Goal: Information Seeking & Learning: Find specific page/section

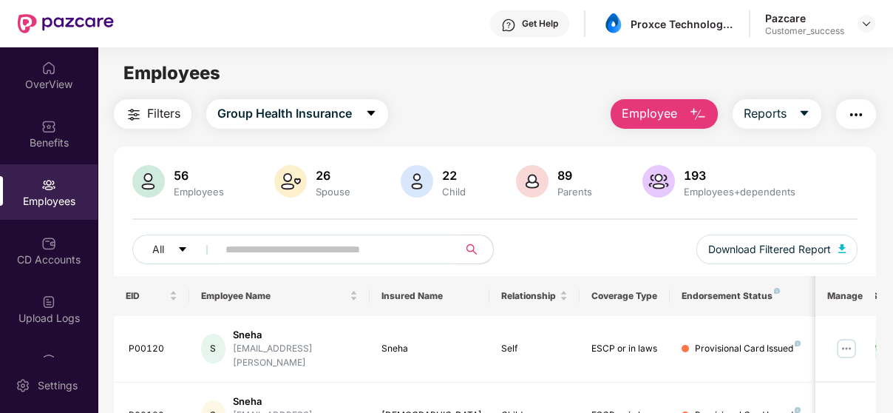
scroll to position [129, 0]
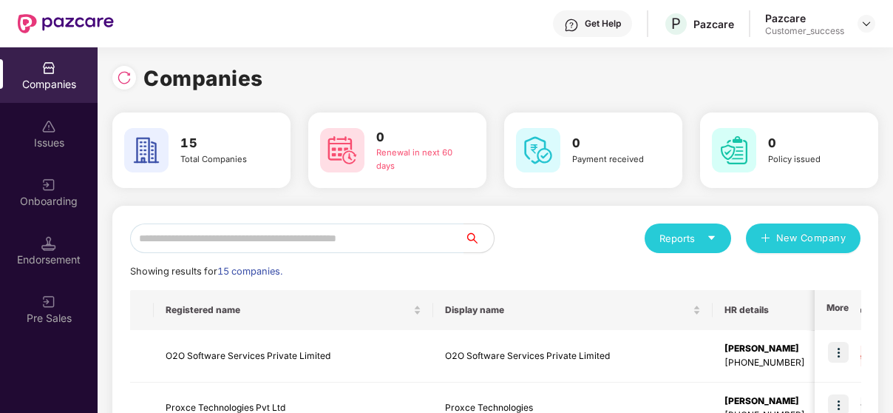
scroll to position [0, 1]
click at [265, 226] on input "text" at bounding box center [297, 238] width 334 height 30
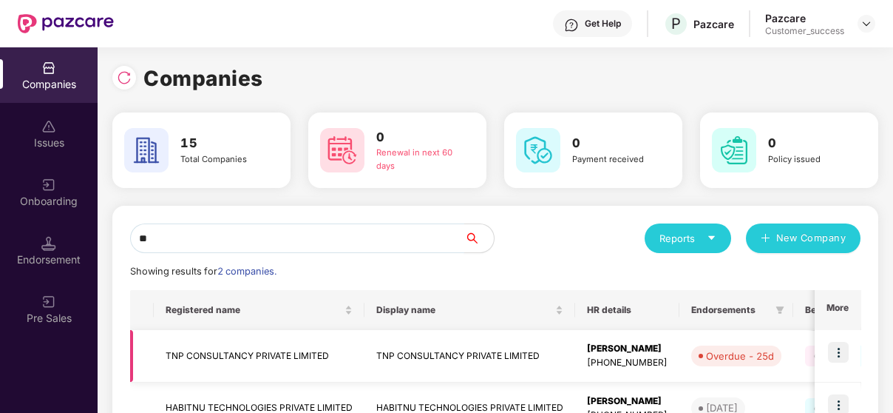
type input "**"
click at [843, 350] on img at bounding box center [838, 352] width 21 height 21
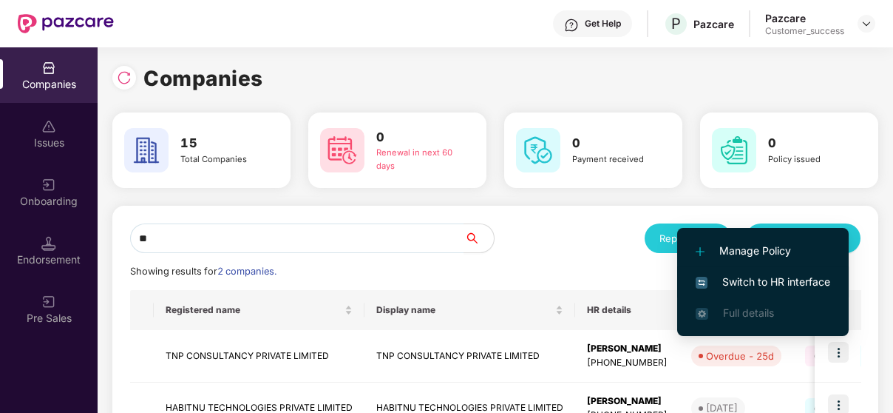
click at [813, 282] on span "Switch to HR interface" at bounding box center [763, 282] width 135 height 16
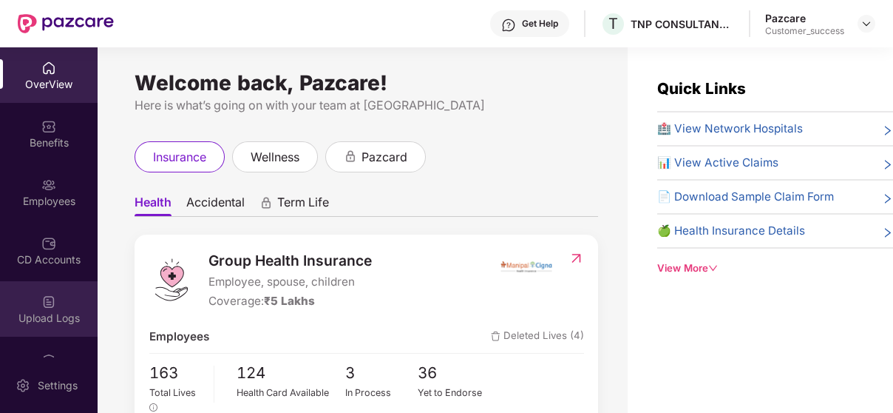
scroll to position [215, 0]
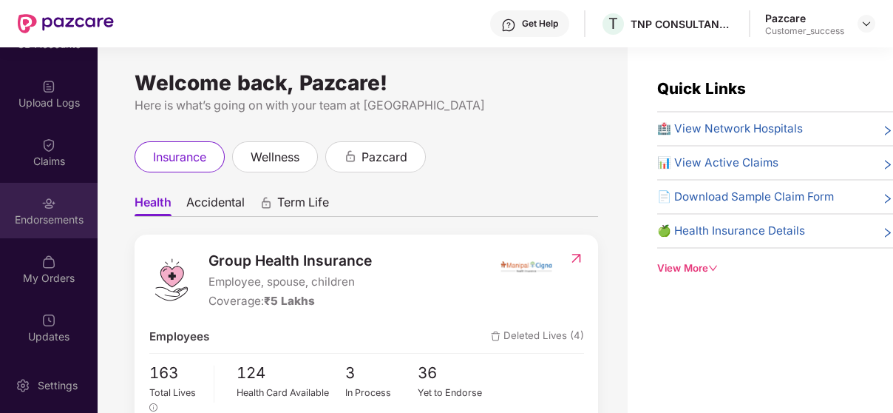
click at [51, 224] on div "Endorsements" at bounding box center [49, 219] width 98 height 15
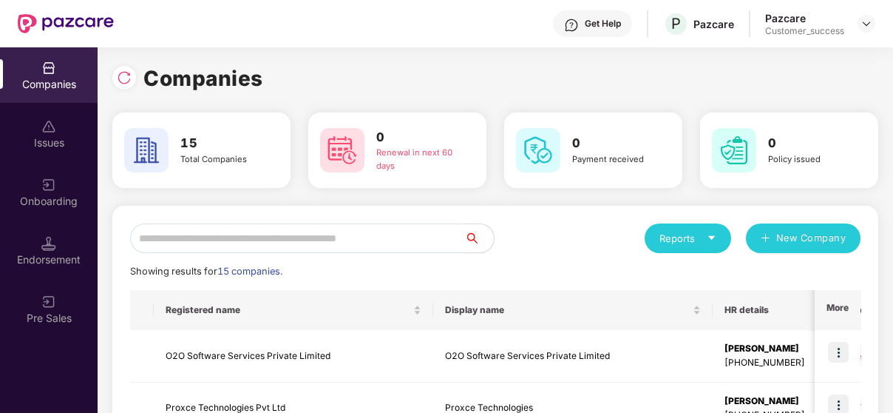
scroll to position [0, 1]
click at [303, 238] on input "text" at bounding box center [297, 238] width 334 height 30
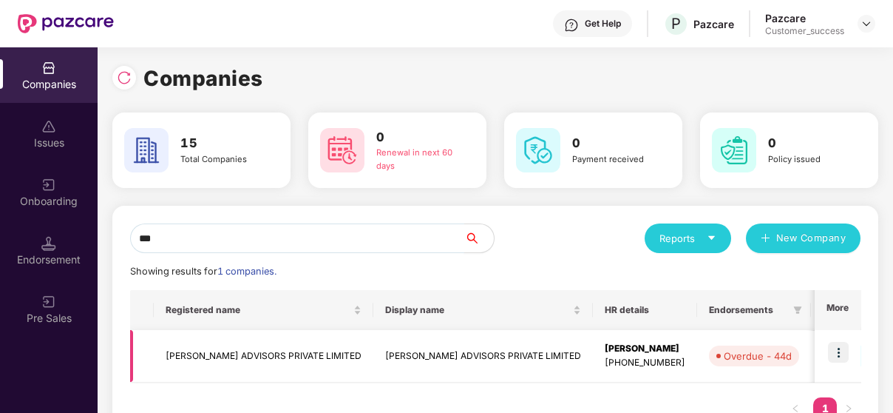
type input "***"
click at [841, 347] on img at bounding box center [838, 352] width 21 height 21
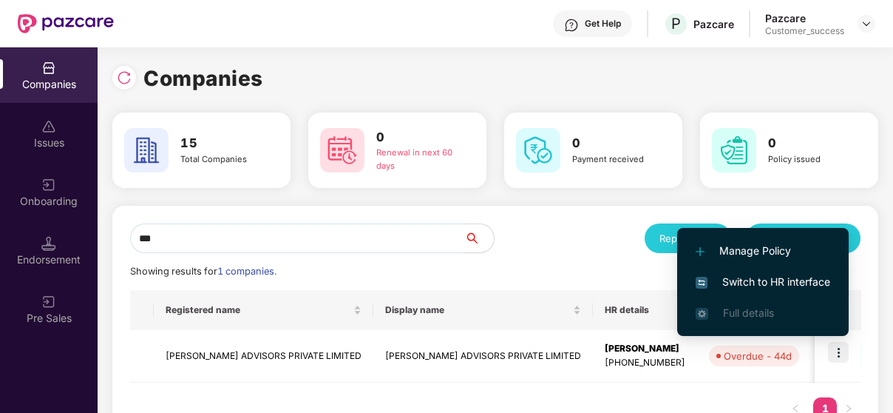
click at [779, 278] on span "Switch to HR interface" at bounding box center [763, 282] width 135 height 16
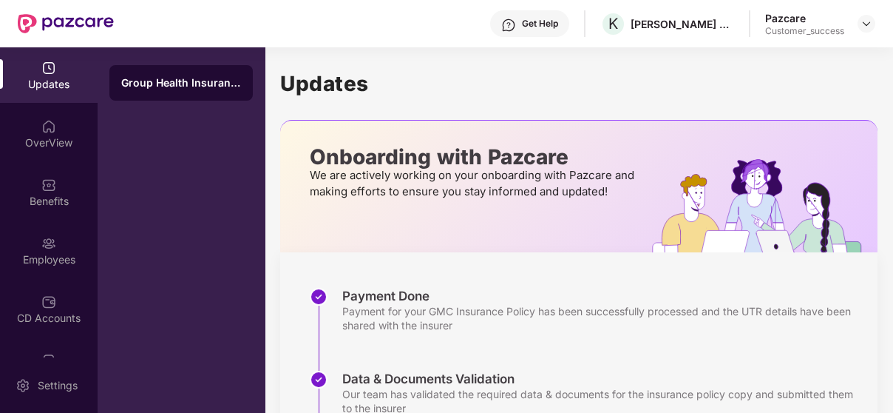
scroll to position [387, 0]
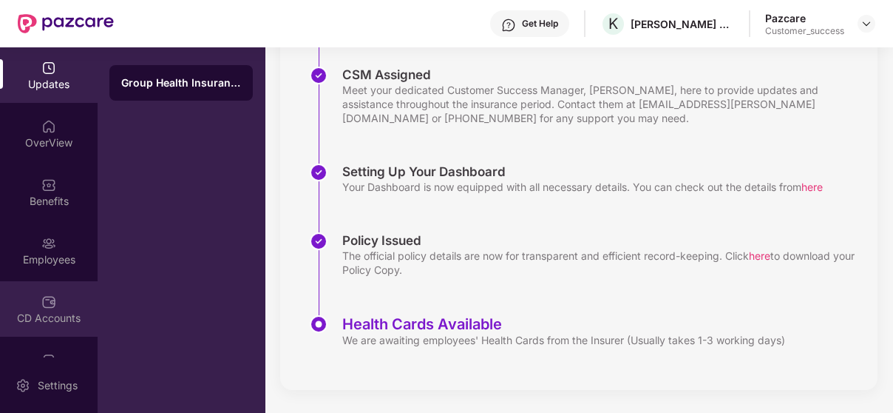
click at [41, 305] on img at bounding box center [48, 301] width 15 height 15
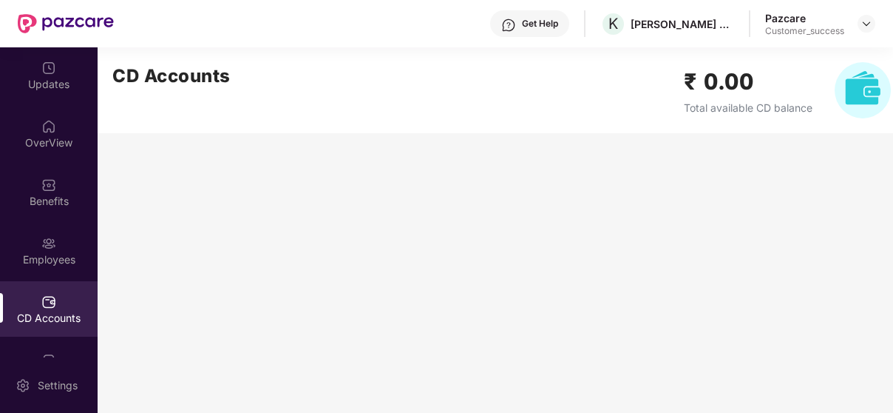
scroll to position [0, 1]
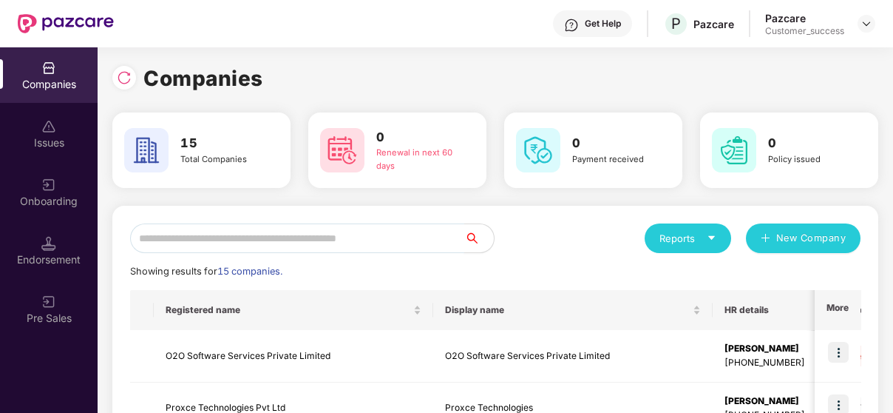
click at [247, 231] on input "text" at bounding box center [297, 238] width 334 height 30
type input "*"
click at [832, 353] on img at bounding box center [838, 352] width 21 height 21
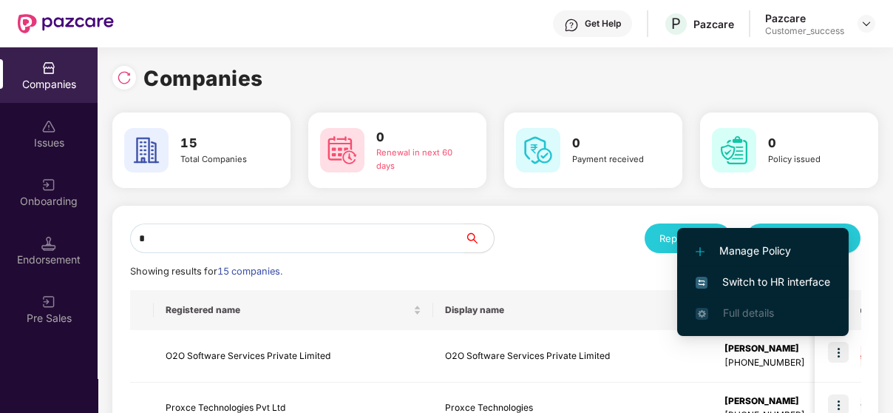
click at [793, 288] on span "Switch to HR interface" at bounding box center [763, 282] width 135 height 16
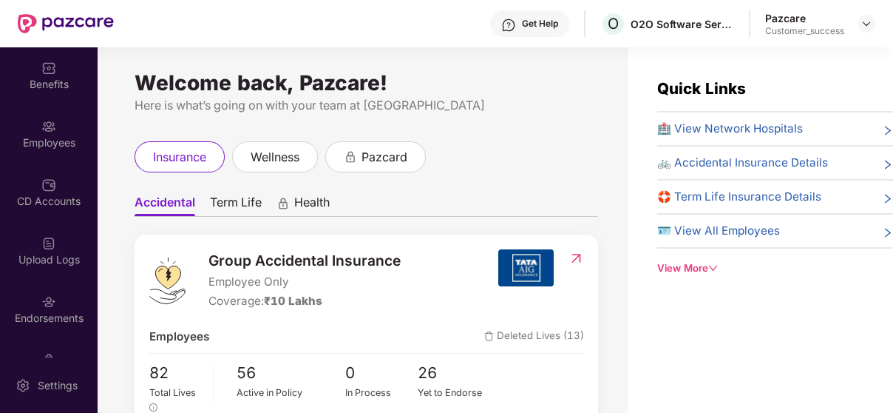
scroll to position [60, 0]
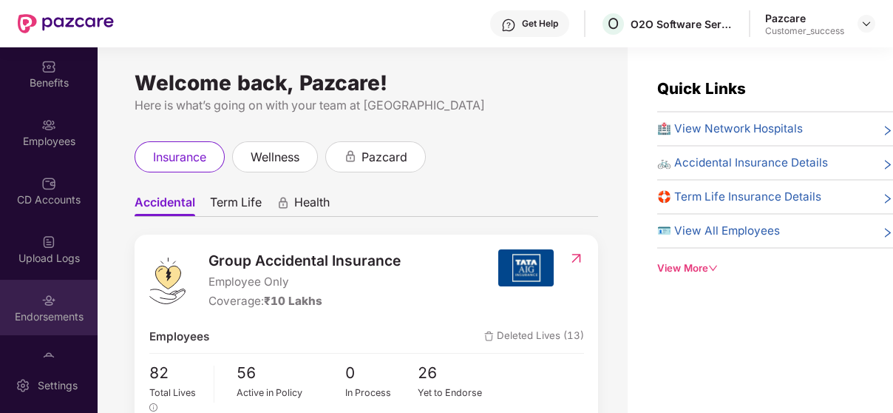
click at [47, 309] on div "Endorsements" at bounding box center [49, 316] width 98 height 15
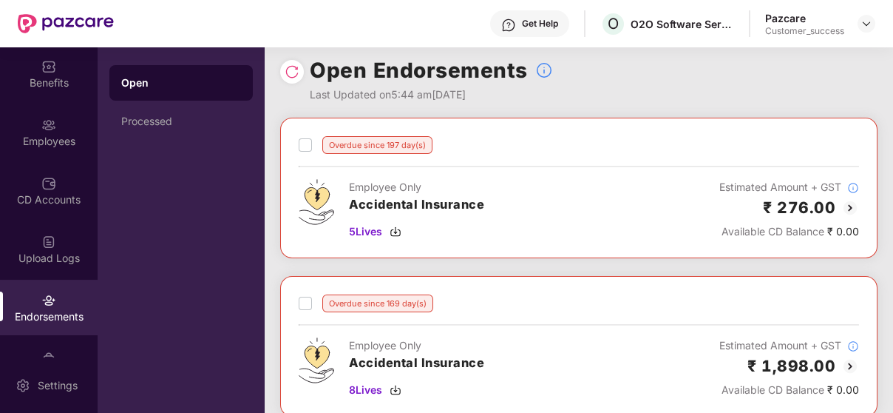
scroll to position [11, 0]
click at [850, 207] on img at bounding box center [851, 208] width 18 height 18
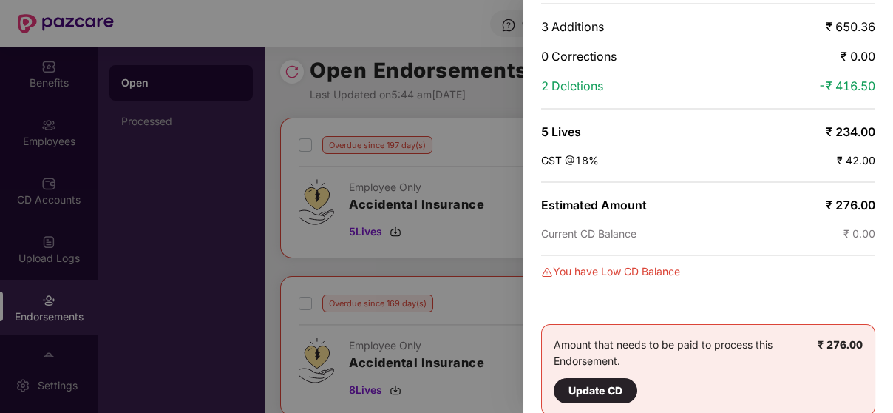
scroll to position [130, 0]
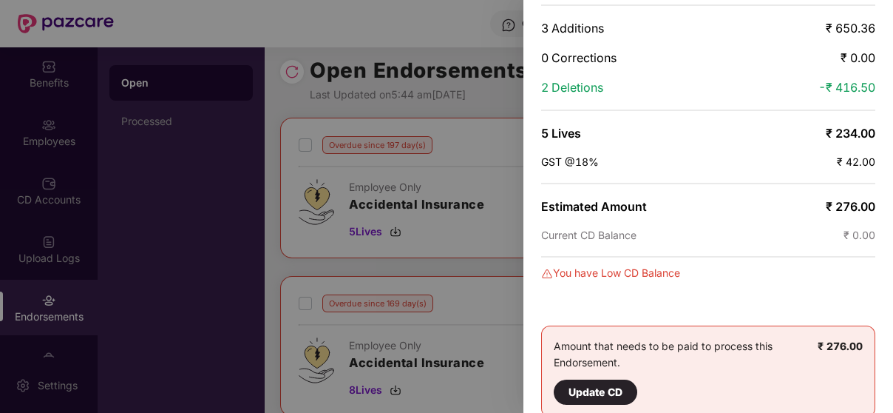
click at [297, 75] on div at bounding box center [446, 206] width 893 height 413
click at [245, 149] on div at bounding box center [446, 206] width 893 height 413
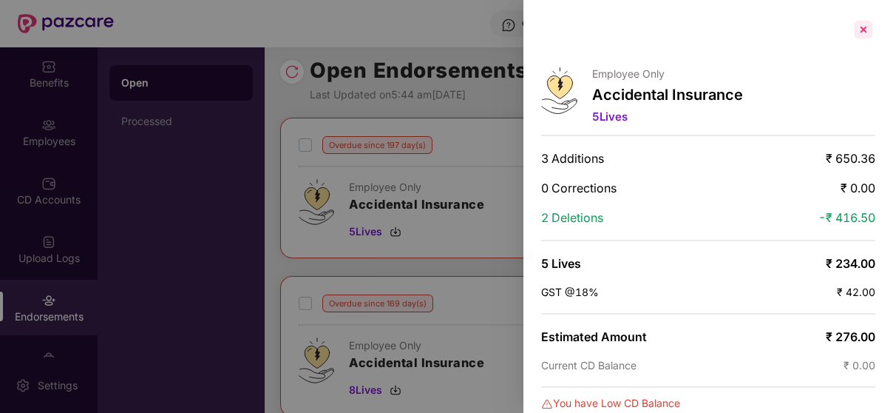
click at [859, 27] on div at bounding box center [864, 30] width 24 height 24
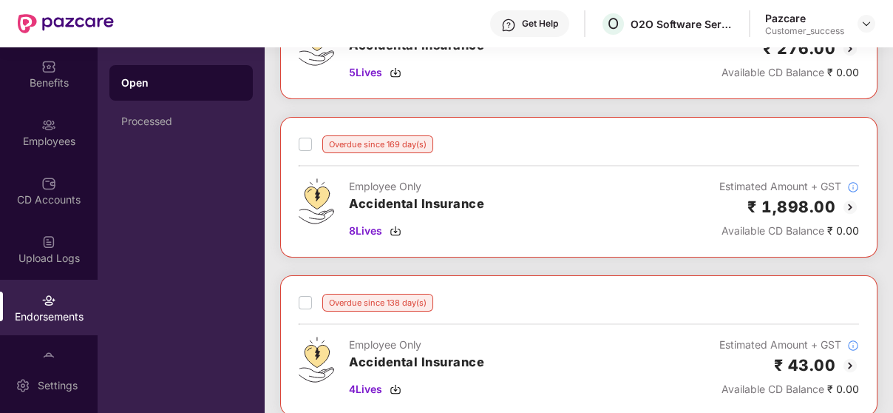
scroll to position [182, 0]
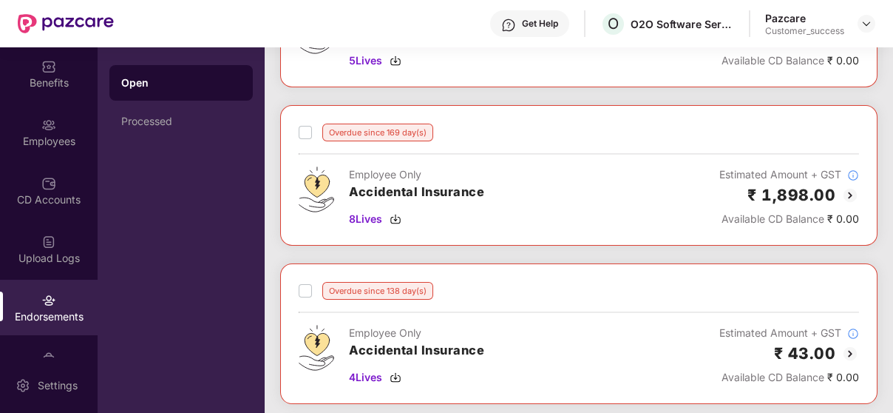
click at [853, 191] on img at bounding box center [851, 195] width 18 height 18
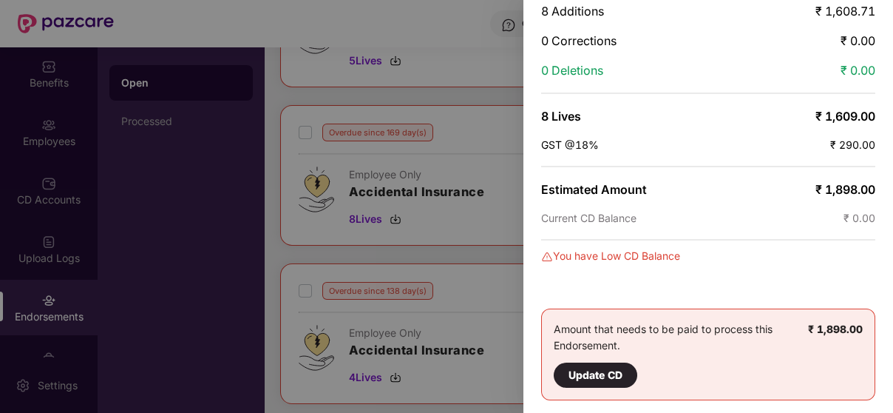
scroll to position [0, 0]
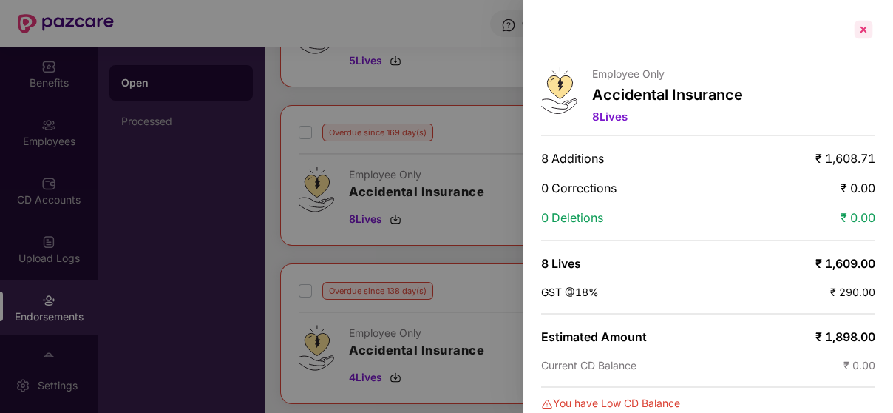
click at [858, 22] on div at bounding box center [864, 30] width 24 height 24
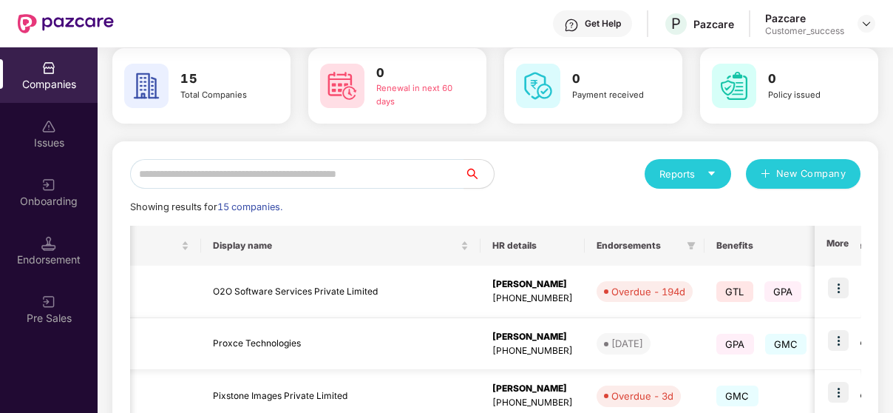
scroll to position [0, 234]
click at [703, 246] on th "Benefits" at bounding box center [769, 246] width 132 height 40
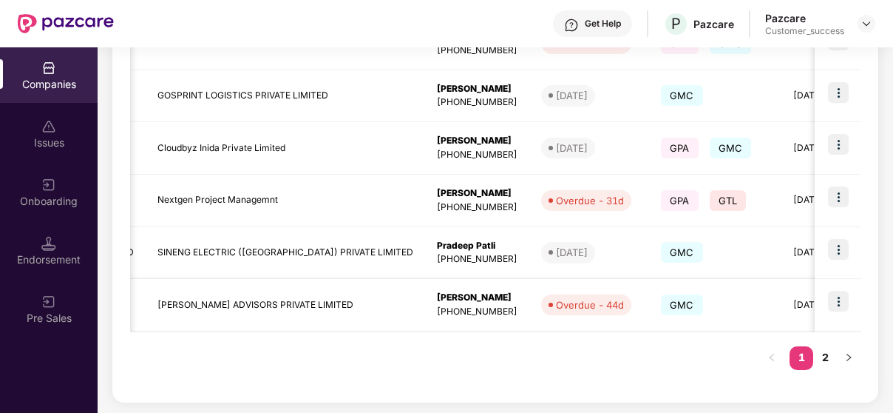
scroll to position [0, 288]
click at [836, 303] on img at bounding box center [838, 301] width 21 height 21
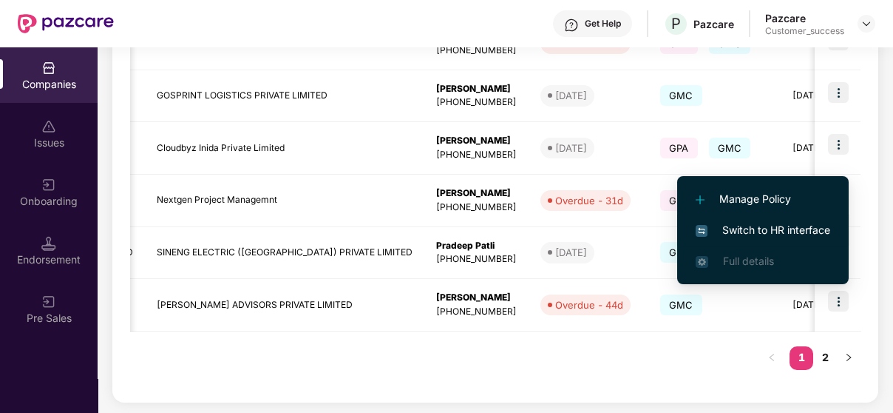
click at [801, 231] on span "Switch to HR interface" at bounding box center [763, 230] width 135 height 16
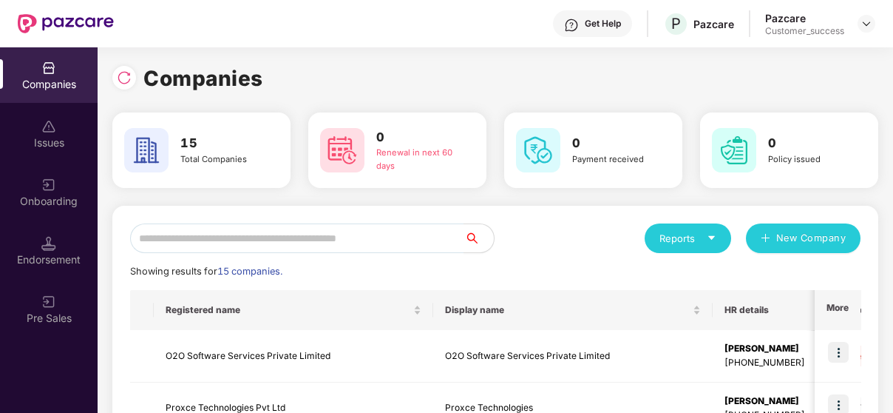
scroll to position [0, 1]
click at [307, 237] on input "text" at bounding box center [297, 238] width 334 height 30
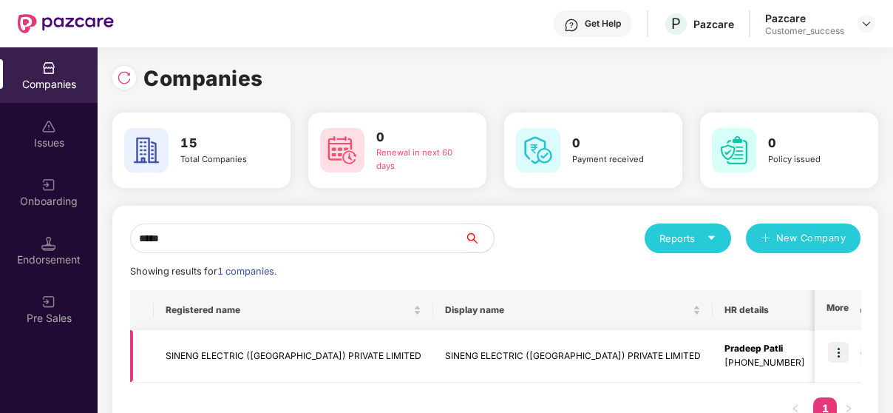
type input "*****"
drag, startPoint x: 822, startPoint y: 345, endPoint x: 831, endPoint y: 347, distance: 9.9
click at [831, 347] on td at bounding box center [838, 356] width 46 height 53
click at [831, 347] on img at bounding box center [838, 352] width 21 height 21
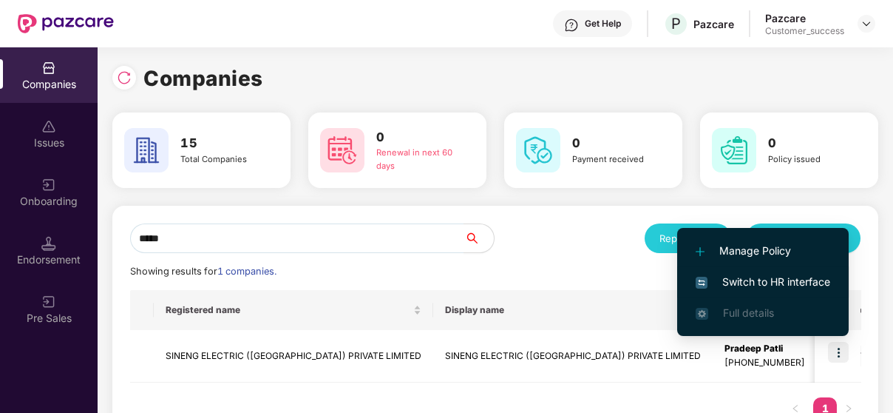
click at [779, 285] on span "Switch to HR interface" at bounding box center [763, 282] width 135 height 16
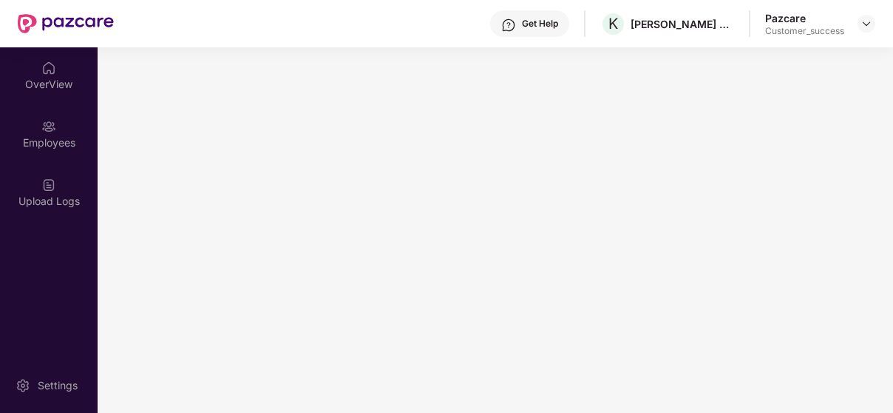
scroll to position [0, 0]
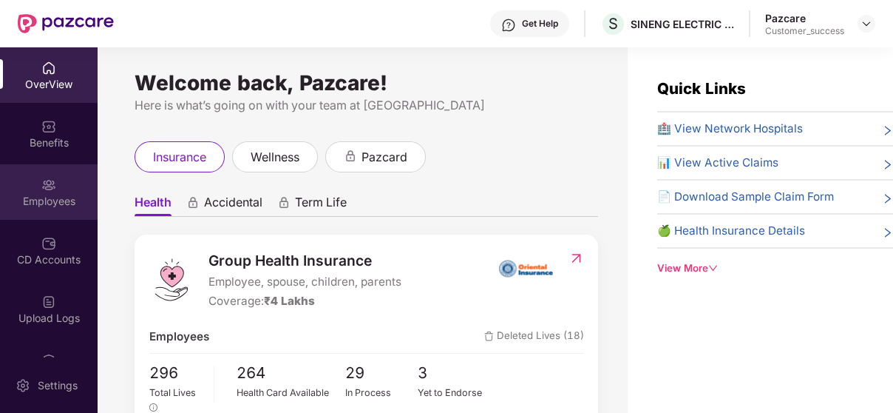
click at [48, 192] on div "Employees" at bounding box center [49, 191] width 98 height 55
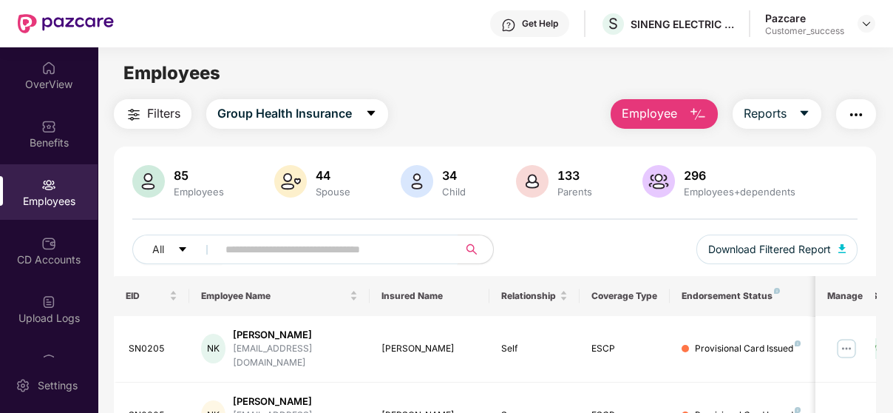
click at [253, 253] on input "text" at bounding box center [332, 249] width 212 height 22
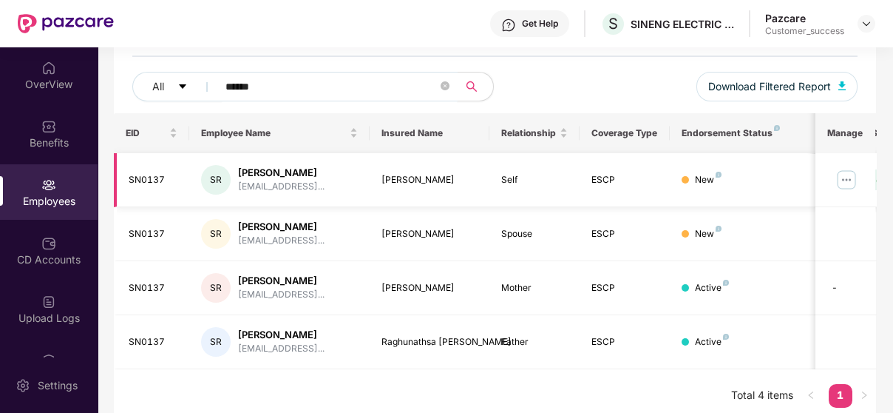
scroll to position [171, 0]
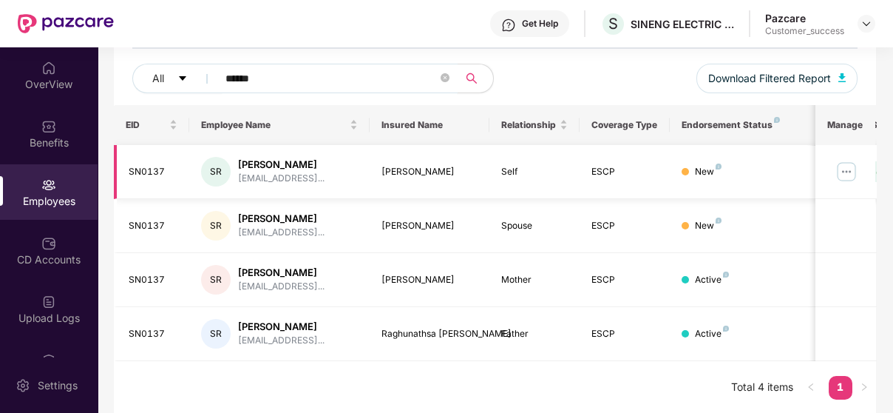
type input "******"
click at [851, 180] on img at bounding box center [847, 172] width 24 height 24
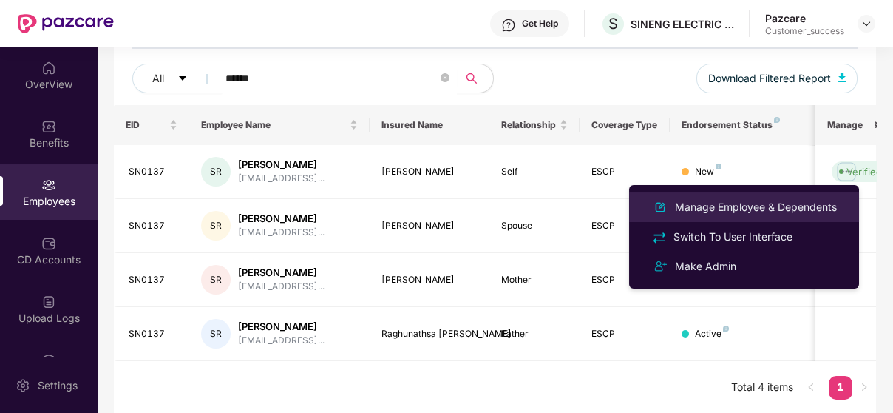
click at [802, 201] on div "Manage Employee & Dependents" at bounding box center [756, 207] width 168 height 16
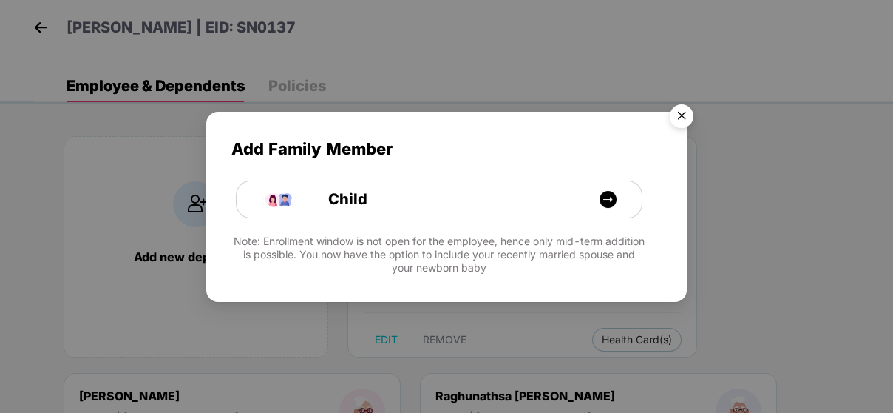
click at [680, 109] on img "Close" at bounding box center [681, 118] width 41 height 41
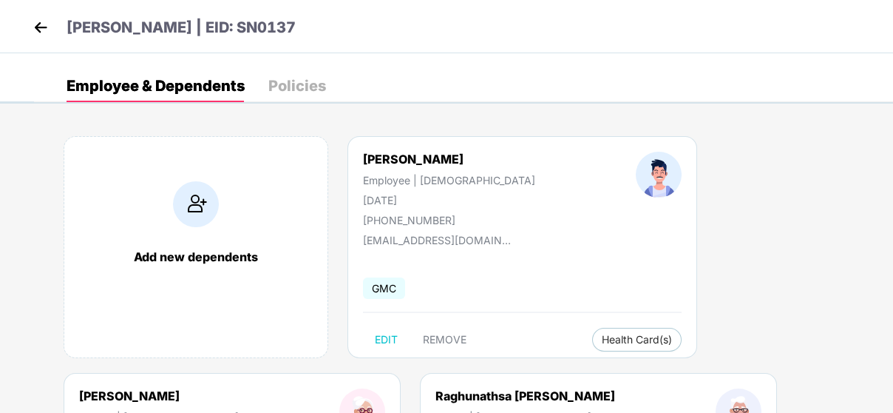
click at [680, 109] on body "[PERSON_NAME] | EID: SN0137 Employee & Dependents Policies Add new dependents […" at bounding box center [446, 206] width 893 height 413
click at [592, 333] on button "Health Card(s)" at bounding box center [636, 340] width 89 height 24
click at [570, 360] on span "Health Insurance(ESCP)" at bounding box center [583, 368] width 136 height 16
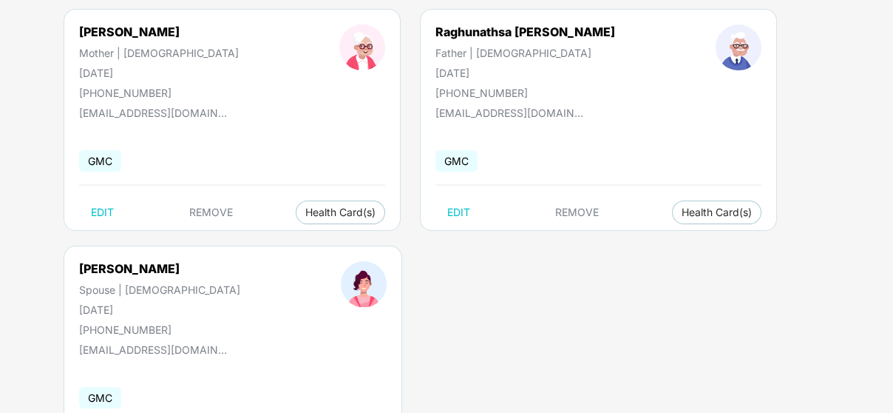
scroll to position [378, 0]
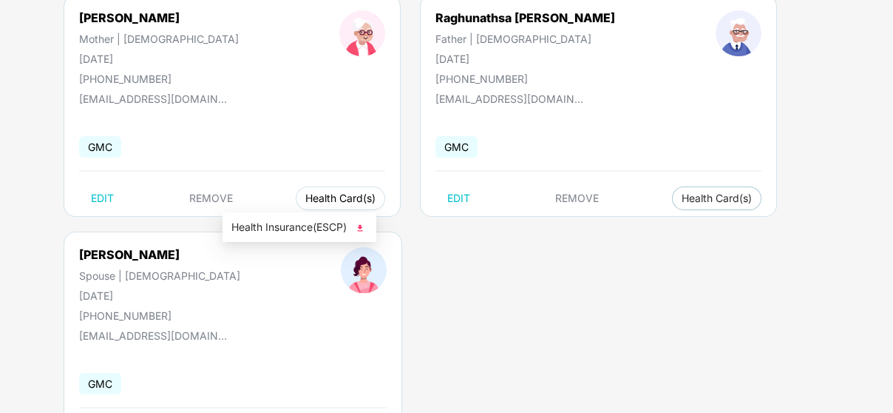
click at [305, 200] on span "Health Card(s)" at bounding box center [340, 197] width 70 height 7
click at [305, 196] on span "Health Card(s)" at bounding box center [340, 197] width 70 height 7
click at [313, 228] on span "Health Insurance(ESCP)" at bounding box center [299, 227] width 136 height 16
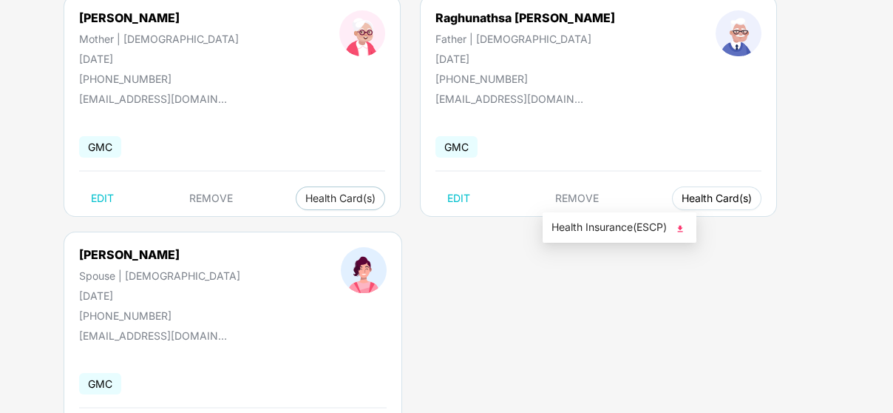
click at [682, 195] on span "Health Card(s)" at bounding box center [717, 197] width 70 height 7
click at [594, 231] on span "Health Insurance(ESCP)" at bounding box center [620, 227] width 136 height 16
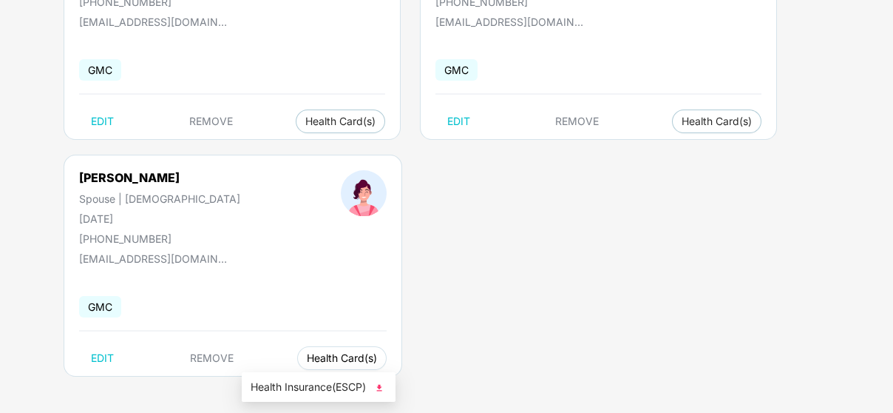
click at [307, 360] on span "Health Card(s)" at bounding box center [342, 357] width 70 height 7
click at [301, 394] on li "Health Insurance(ESCP)" at bounding box center [319, 387] width 154 height 24
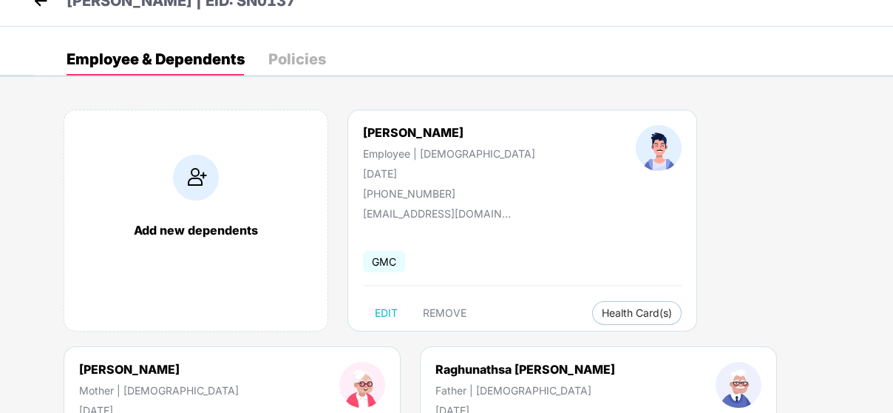
scroll to position [0, 0]
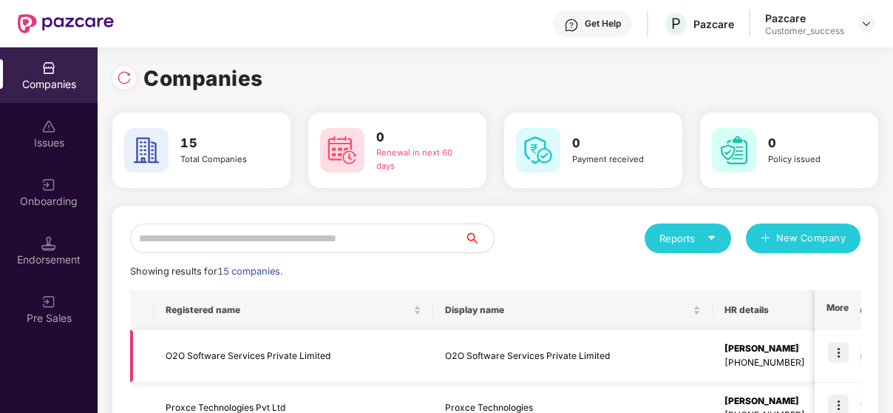
click at [836, 351] on img at bounding box center [838, 352] width 21 height 21
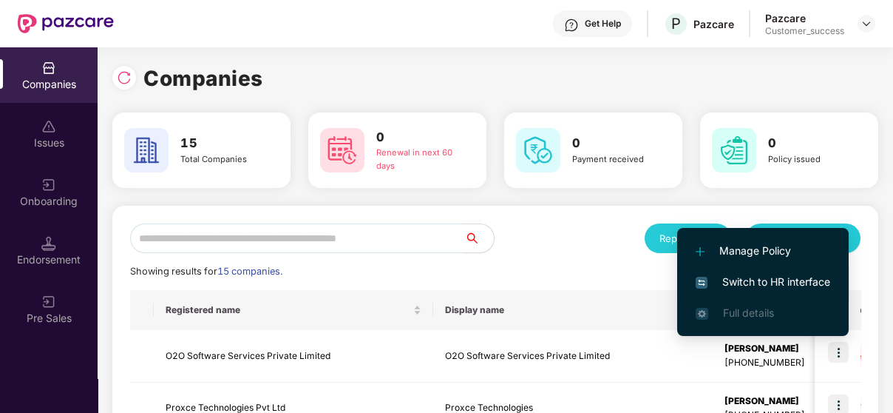
click at [762, 269] on li "Switch to HR interface" at bounding box center [763, 281] width 172 height 31
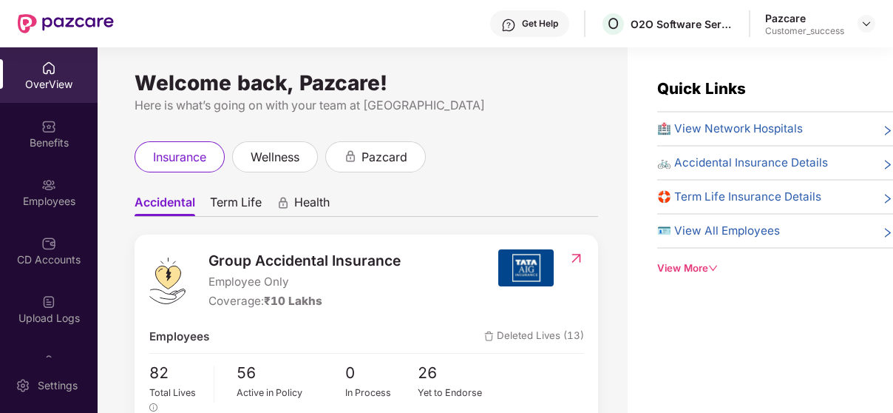
drag, startPoint x: 0, startPoint y: 248, endPoint x: 36, endPoint y: 194, distance: 65.0
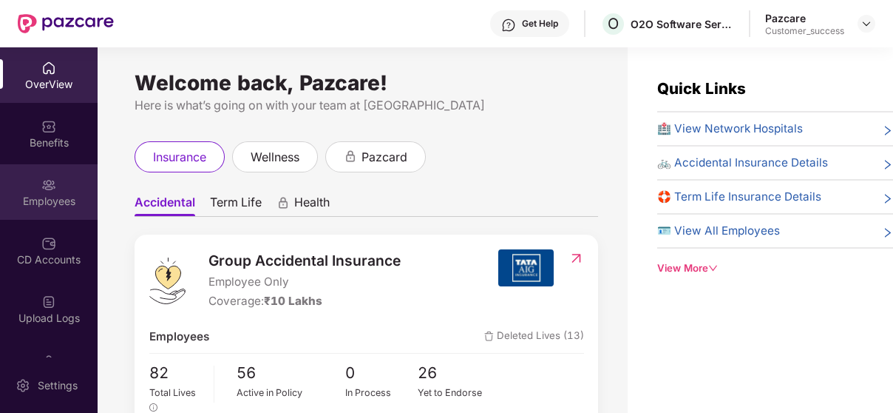
click at [44, 200] on div "Employees" at bounding box center [49, 201] width 98 height 15
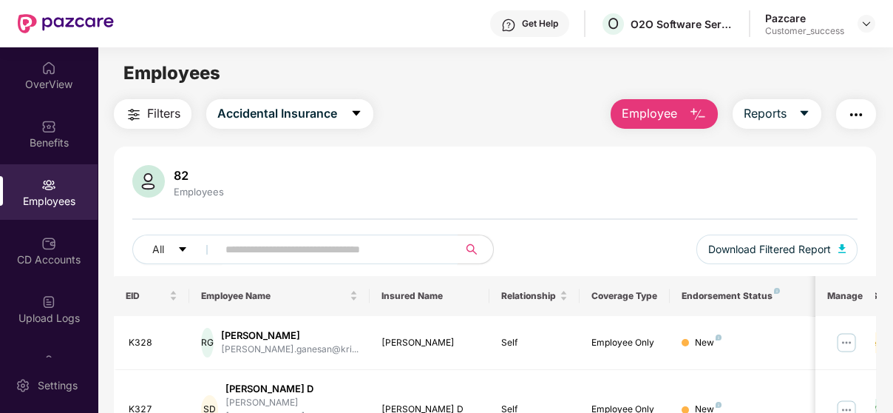
click at [291, 259] on input "text" at bounding box center [332, 249] width 212 height 22
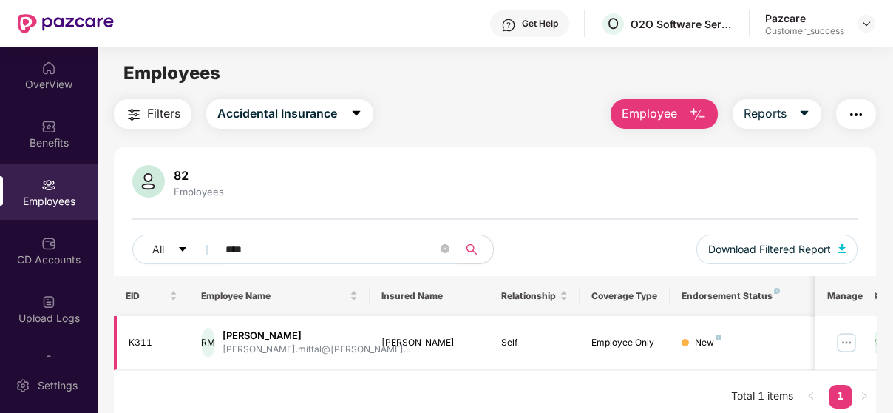
type input "****"
click at [847, 339] on img at bounding box center [847, 343] width 24 height 24
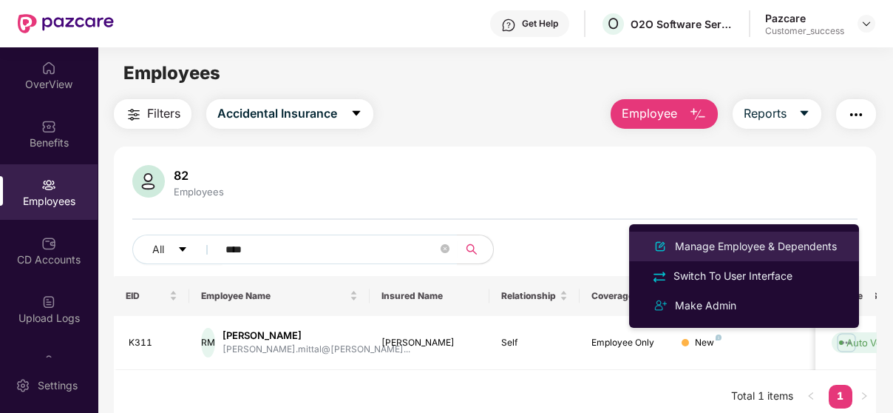
click at [792, 240] on div "Manage Employee & Dependents" at bounding box center [756, 246] width 168 height 16
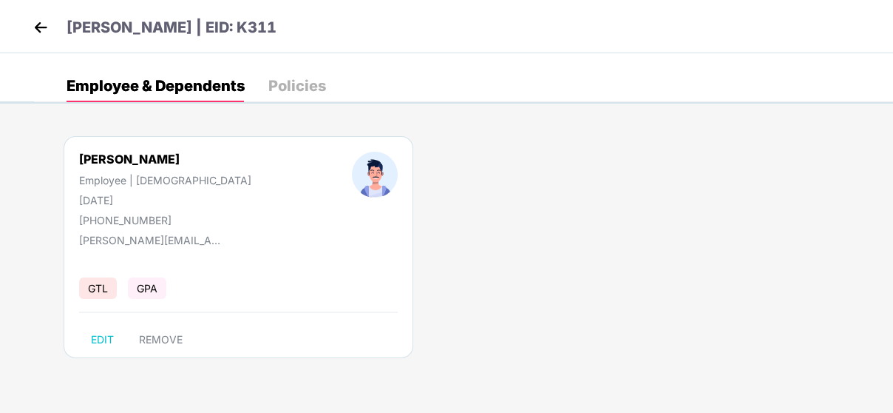
click at [313, 78] on div "Policies" at bounding box center [297, 85] width 58 height 15
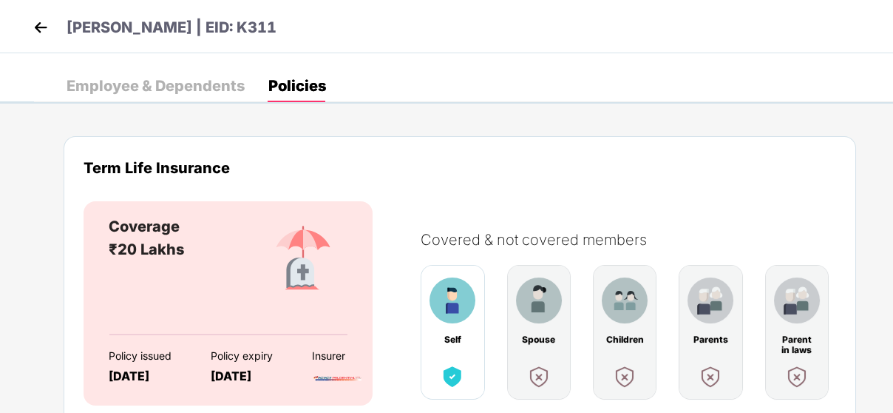
click at [440, 262] on div "Covered & not covered members Self Spouse Children Parents Parent in laws" at bounding box center [621, 304] width 430 height 206
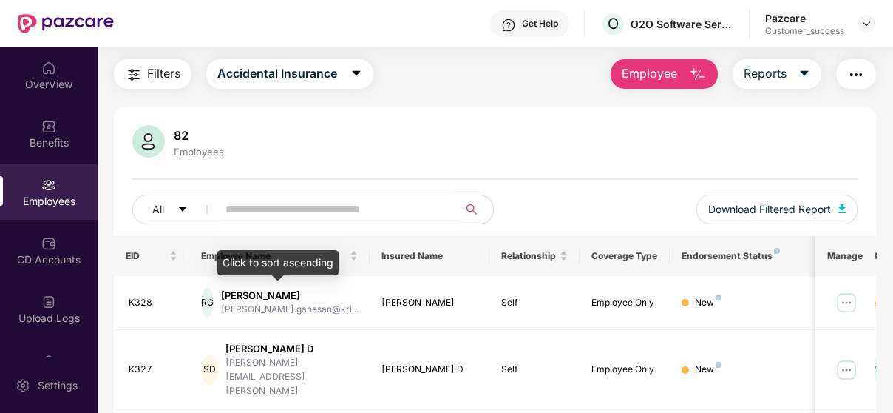
scroll to position [44, 0]
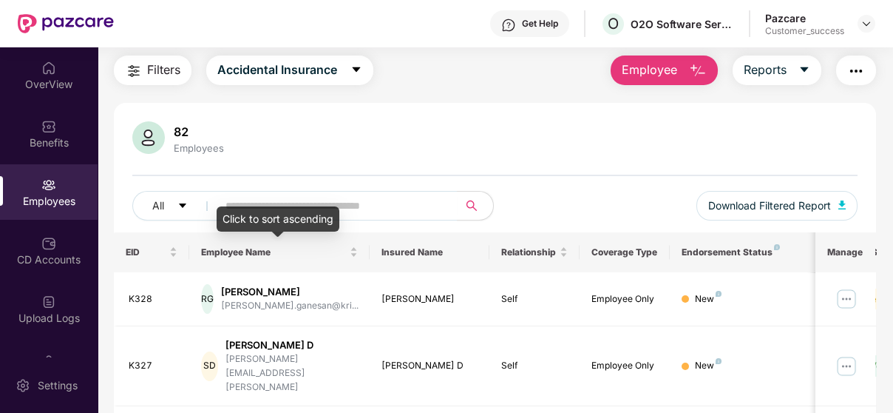
click at [291, 208] on div "Click to sort ascending" at bounding box center [278, 218] width 123 height 25
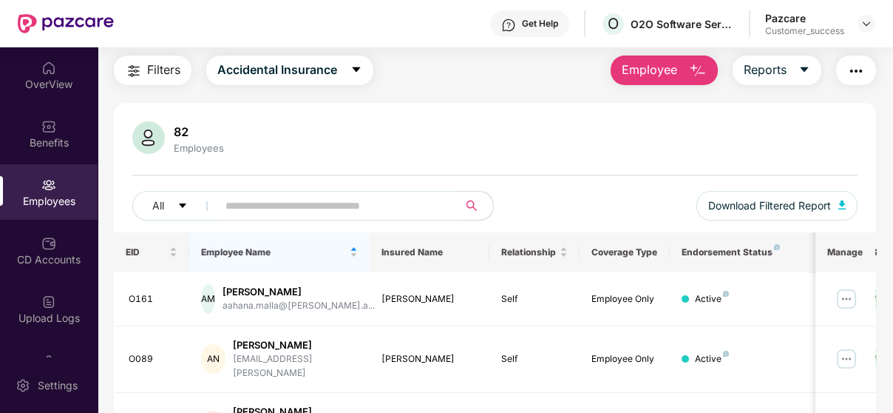
click at [311, 199] on input "text" at bounding box center [332, 205] width 212 height 22
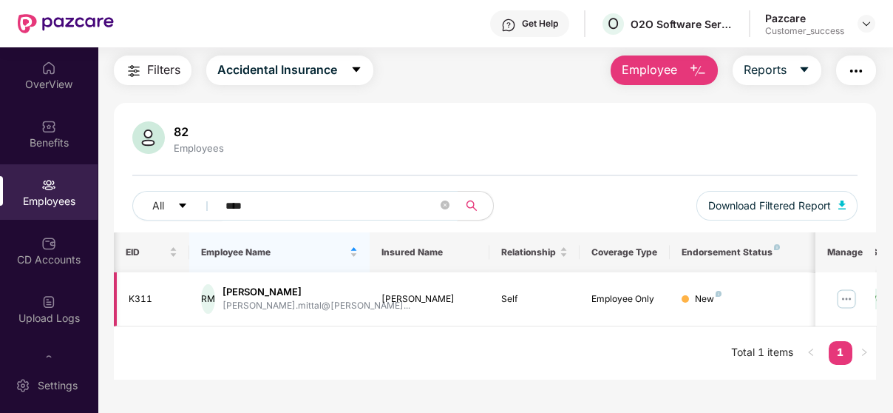
scroll to position [0, 198]
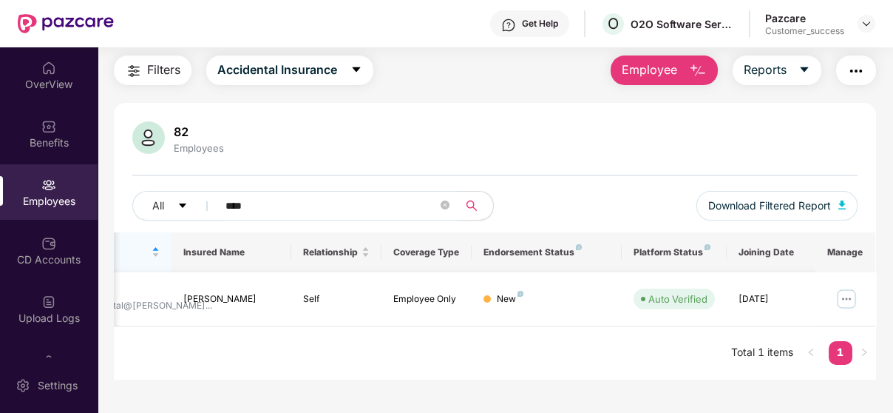
type input "****"
click at [850, 294] on img at bounding box center [847, 299] width 24 height 24
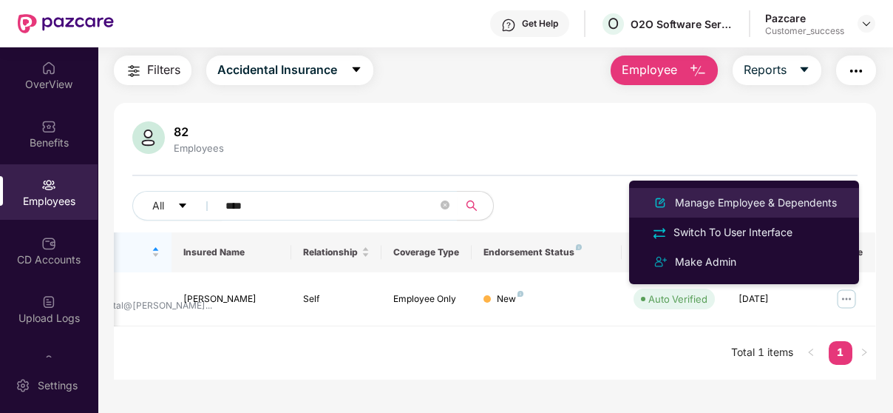
click at [771, 197] on div "Manage Employee & Dependents" at bounding box center [756, 202] width 168 height 16
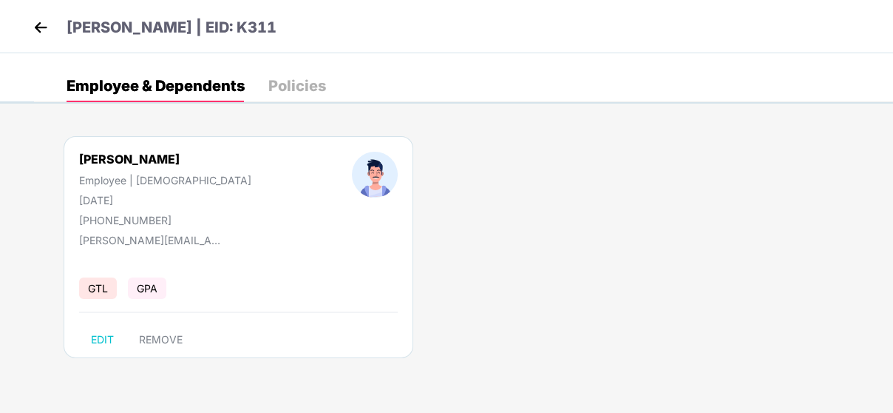
click at [291, 74] on div "Policies" at bounding box center [297, 86] width 58 height 33
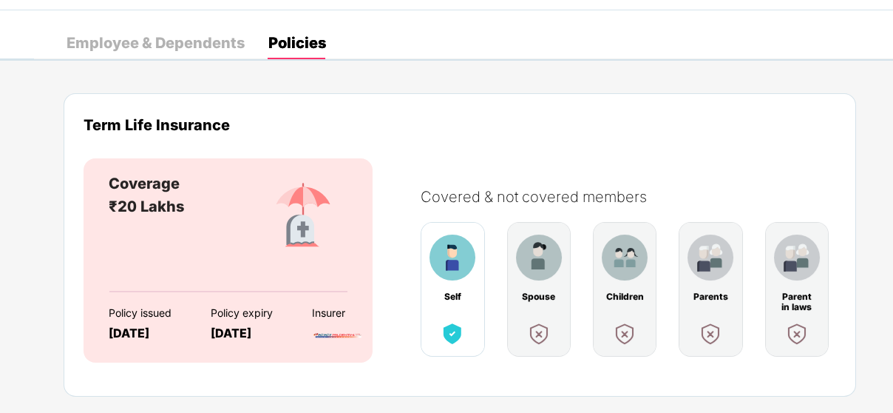
scroll to position [0, 0]
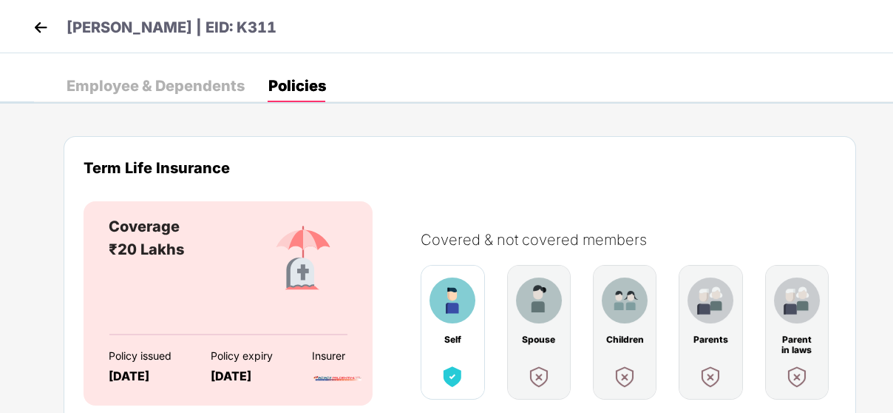
click at [28, 30] on div "[PERSON_NAME] | EID: K311" at bounding box center [446, 26] width 893 height 53
click at [43, 27] on img at bounding box center [41, 27] width 22 height 22
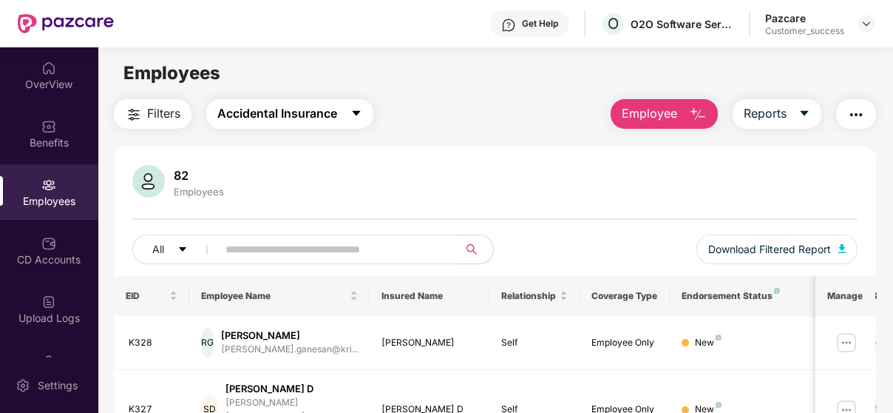
click at [324, 119] on span "Accidental Insurance" at bounding box center [277, 113] width 120 height 18
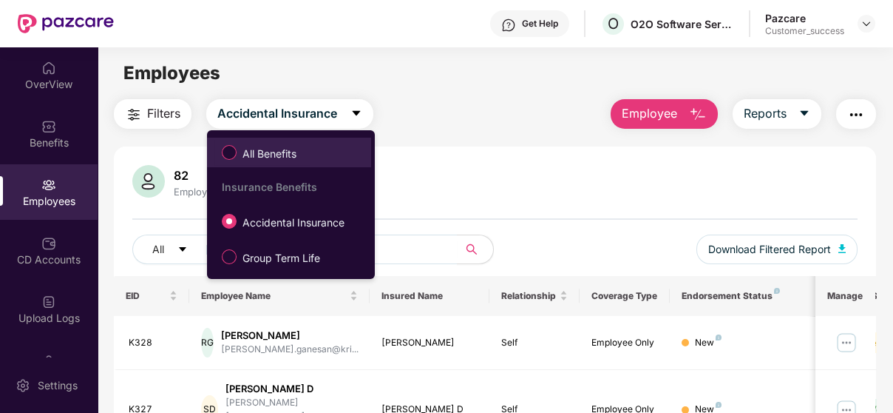
click at [246, 156] on span "All Benefits" at bounding box center [270, 154] width 66 height 16
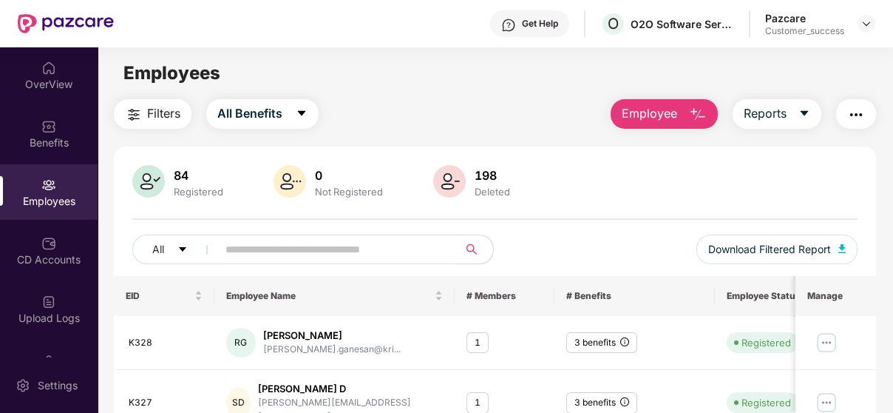
scroll to position [98, 0]
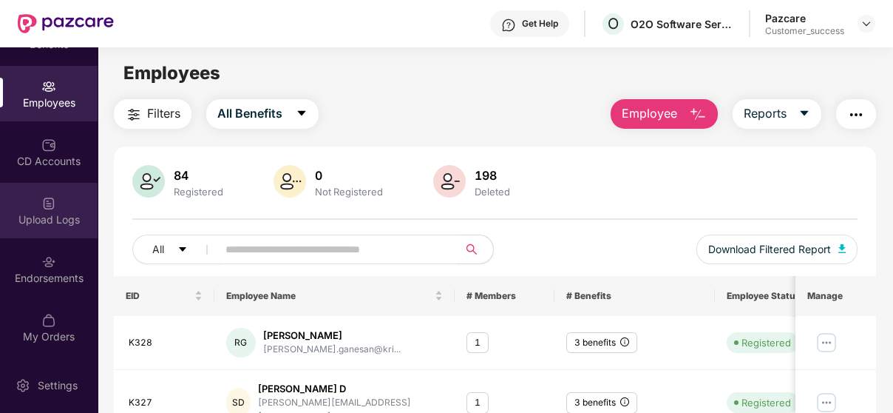
click at [64, 209] on div "Upload Logs" at bounding box center [49, 210] width 98 height 55
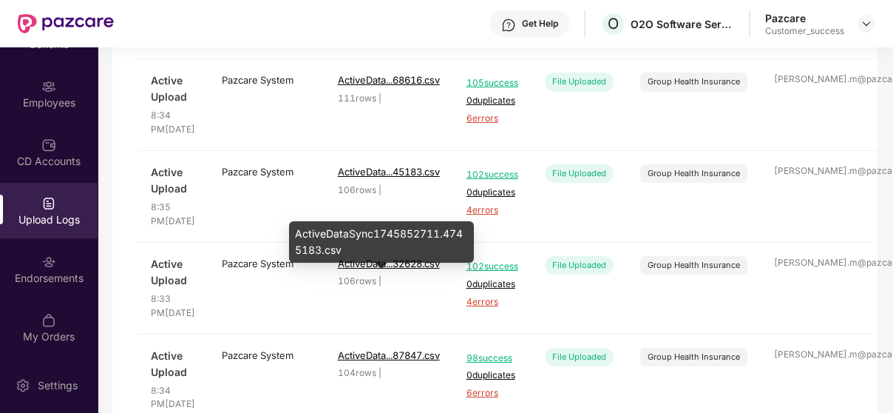
scroll to position [1059, 0]
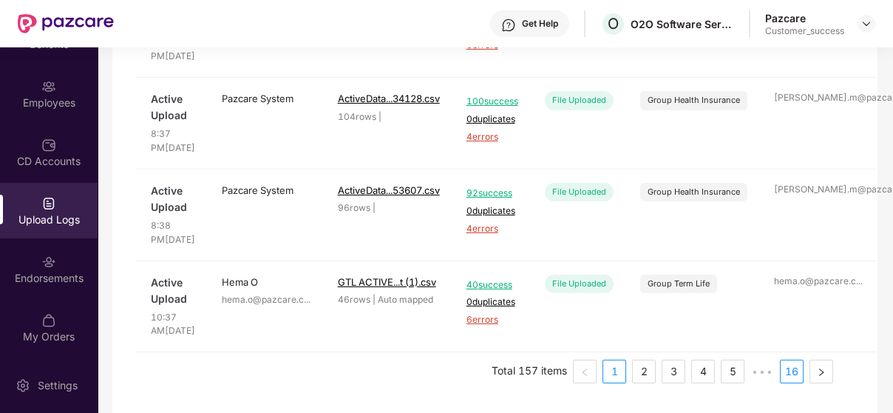
click at [790, 375] on link "16" at bounding box center [792, 371] width 22 height 22
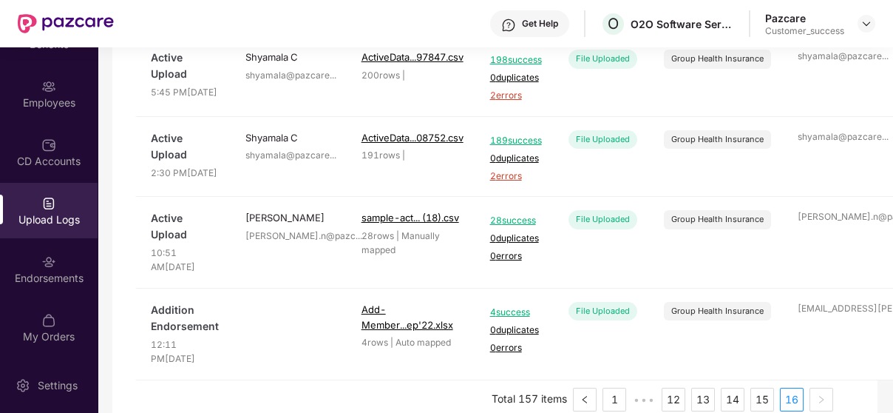
scroll to position [609, 0]
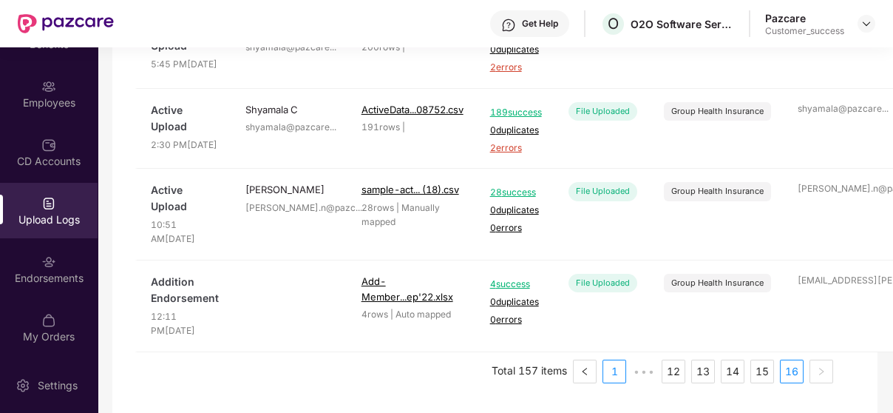
click at [618, 365] on link "1" at bounding box center [614, 371] width 22 height 22
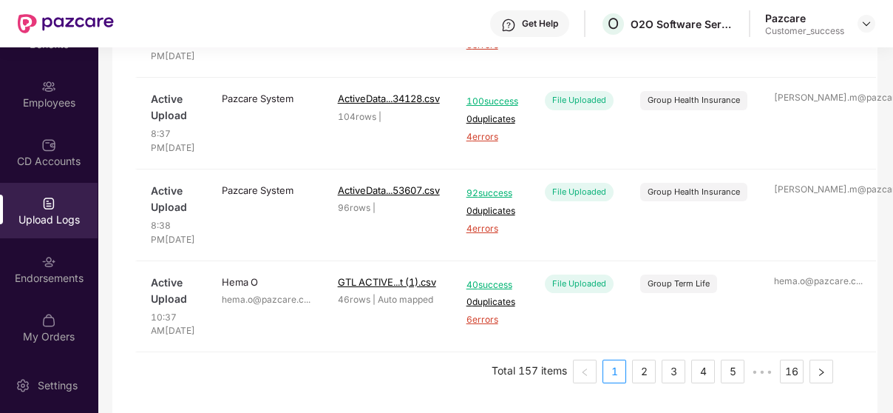
scroll to position [1059, 0]
click at [638, 372] on link "2" at bounding box center [644, 371] width 22 height 22
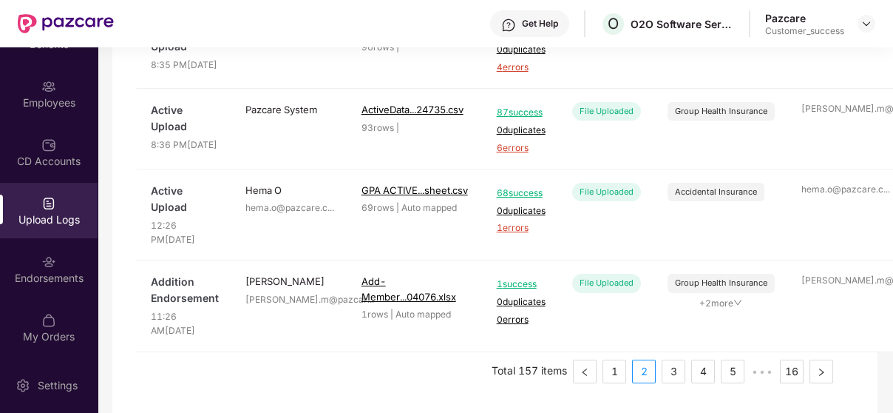
scroll to position [819, 0]
click at [518, 120] on span "87 success" at bounding box center [521, 113] width 49 height 14
click at [515, 200] on span "68 success" at bounding box center [521, 193] width 49 height 14
click at [668, 365] on link "3" at bounding box center [674, 371] width 22 height 22
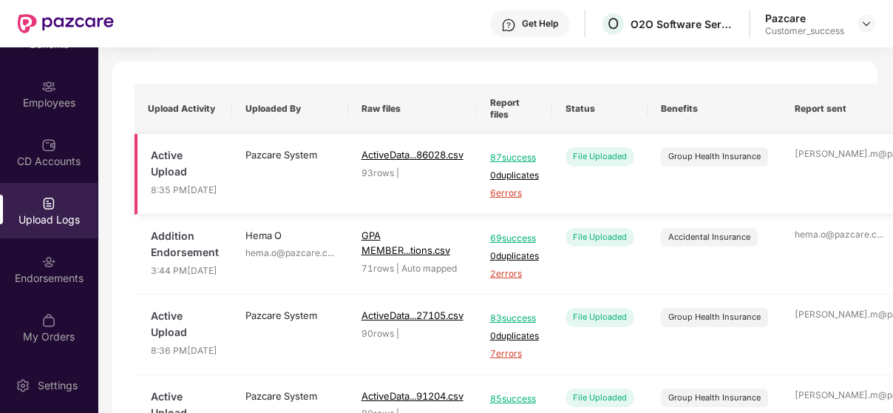
scroll to position [85, 0]
click at [498, 165] on span "87 success" at bounding box center [514, 158] width 49 height 14
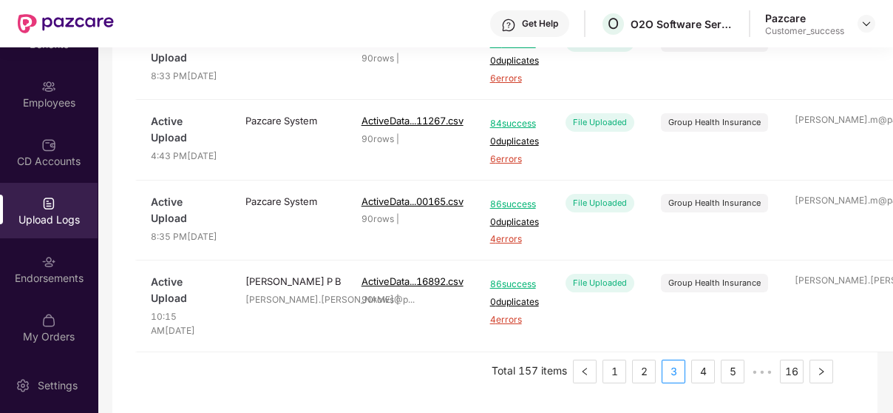
scroll to position [919, 0]
click at [651, 367] on link "2" at bounding box center [644, 371] width 22 height 22
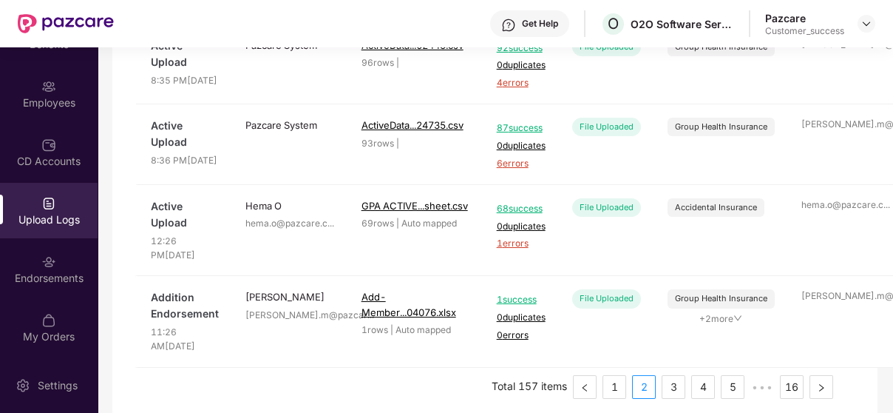
scroll to position [677, 0]
click at [498, 135] on span "87 success" at bounding box center [521, 128] width 49 height 14
click at [504, 55] on span "92 success" at bounding box center [521, 48] width 49 height 14
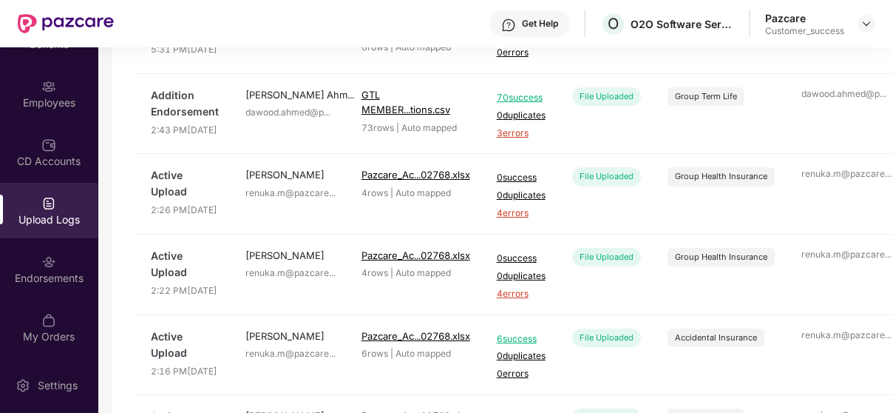
scroll to position [239, 0]
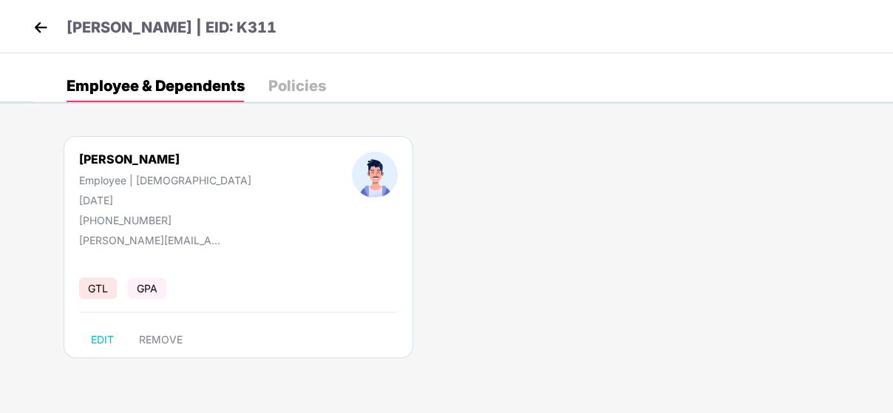
click at [40, 38] on img at bounding box center [41, 27] width 22 height 22
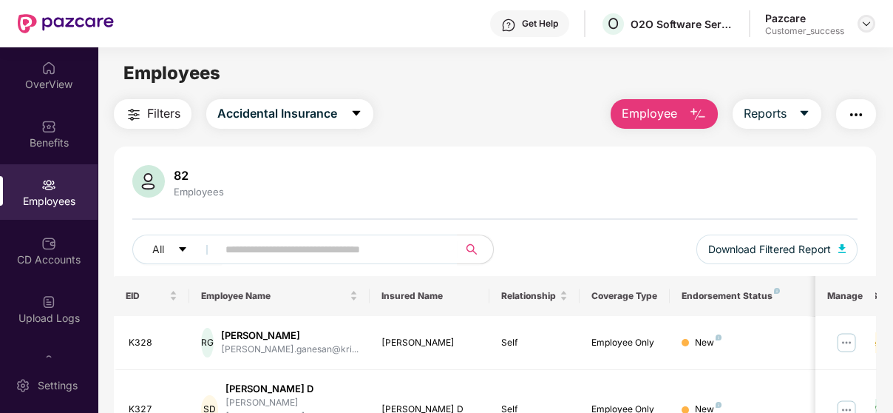
click at [862, 27] on img at bounding box center [867, 24] width 12 height 12
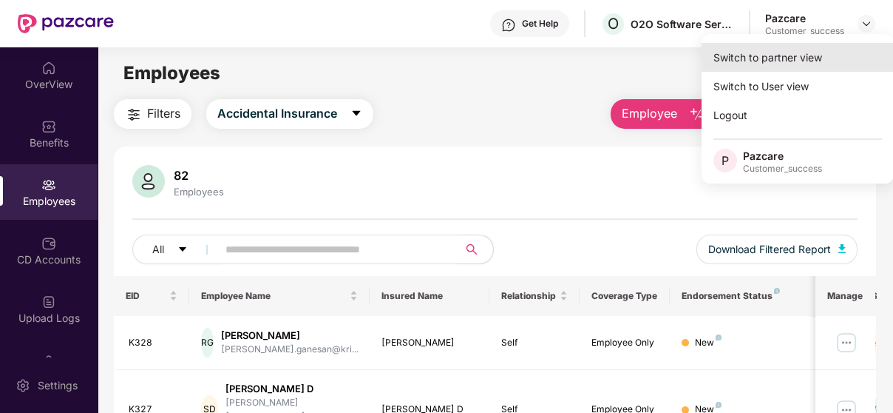
click at [806, 54] on div "Switch to partner view" at bounding box center [798, 57] width 192 height 29
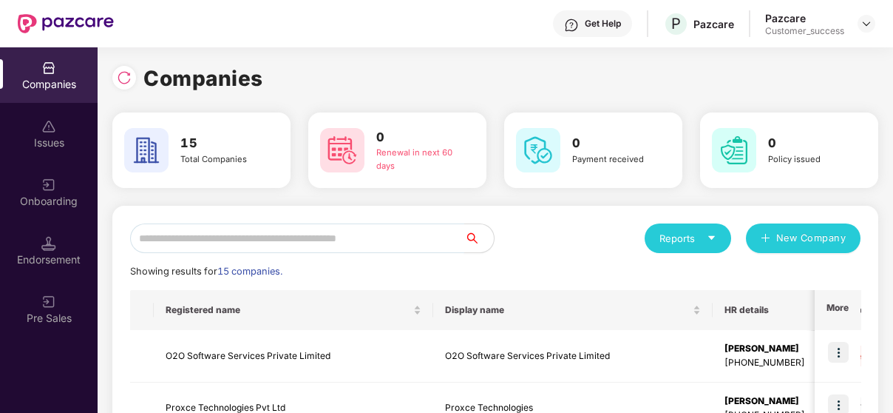
click at [290, 231] on input "text" at bounding box center [297, 238] width 334 height 30
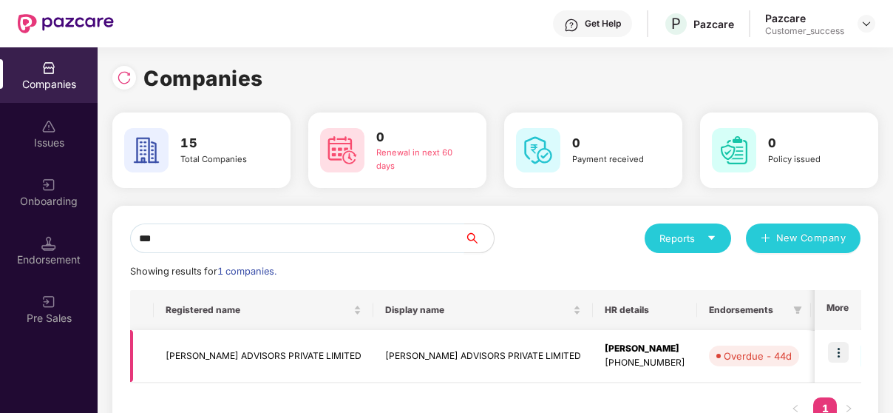
type input "***"
click at [175, 351] on td "[PERSON_NAME] ADVISORS PRIVATE LIMITED" at bounding box center [264, 356] width 220 height 53
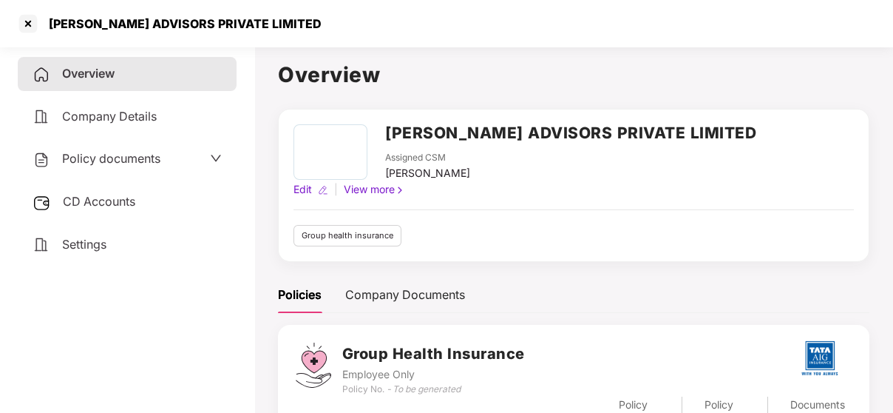
click at [150, 164] on span "Policy documents" at bounding box center [111, 158] width 98 height 15
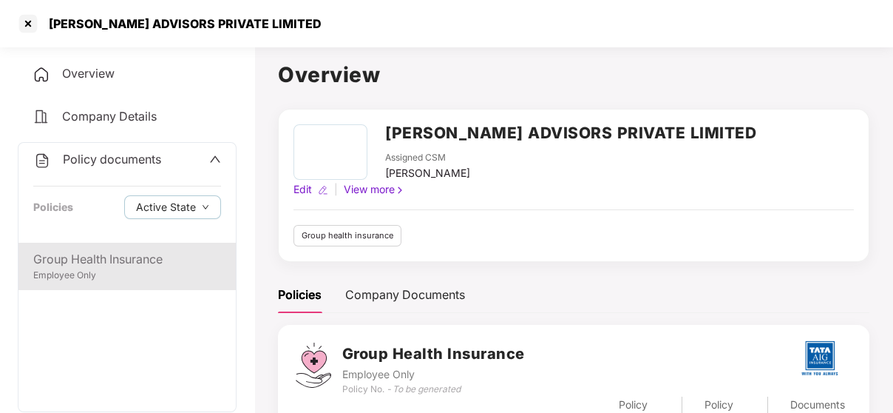
click at [70, 257] on div "Group Health Insurance" at bounding box center [127, 259] width 188 height 18
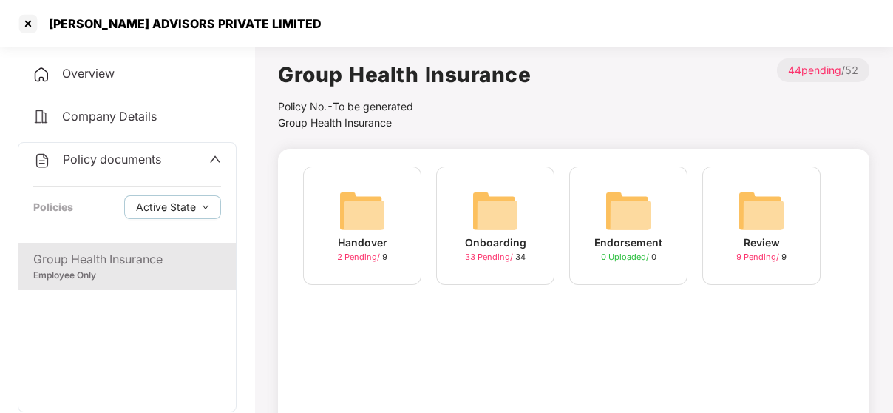
click at [766, 200] on img at bounding box center [761, 210] width 47 height 47
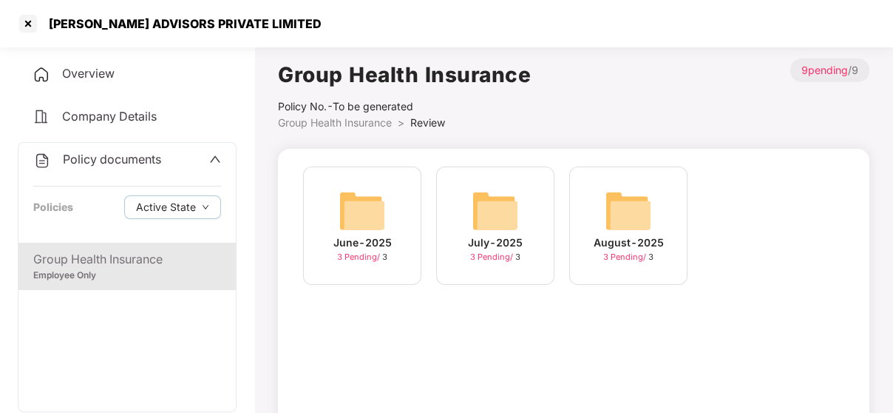
click at [626, 209] on img at bounding box center [628, 210] width 47 height 47
click at [472, 226] on img at bounding box center [495, 210] width 47 height 47
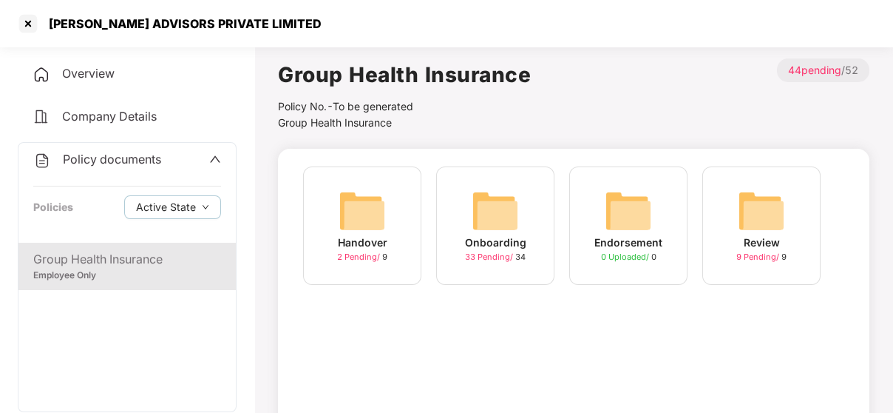
click at [583, 222] on div "Endorsement 0 Uploaded / 0" at bounding box center [628, 225] width 118 height 118
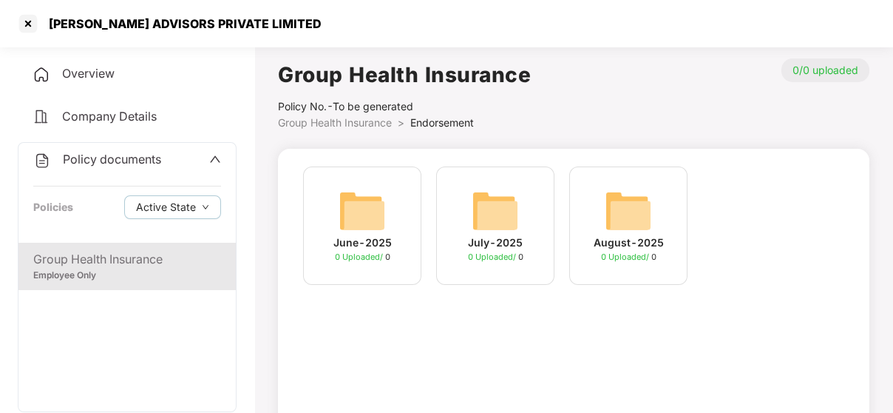
click at [626, 203] on img at bounding box center [628, 210] width 47 height 47
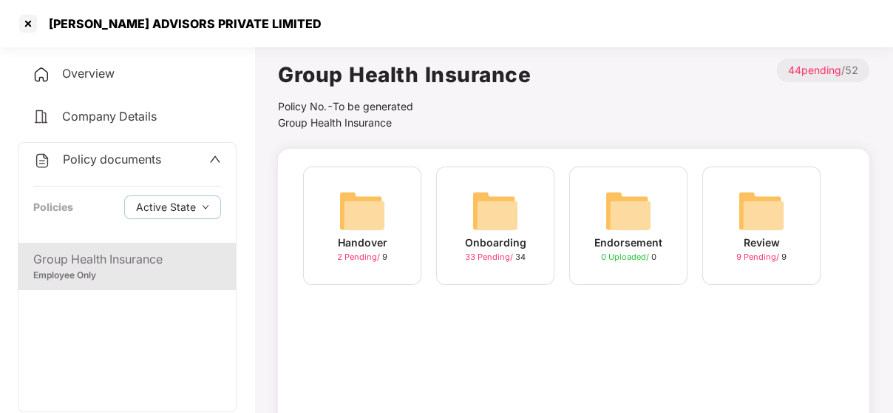
click at [379, 209] on img at bounding box center [362, 210] width 47 height 47
click at [512, 231] on img at bounding box center [495, 210] width 47 height 47
click at [104, 72] on span "Overview" at bounding box center [88, 73] width 53 height 15
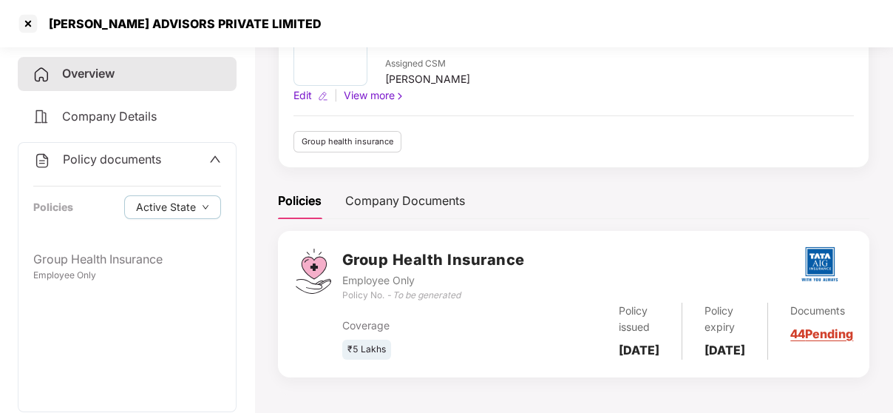
scroll to position [114, 0]
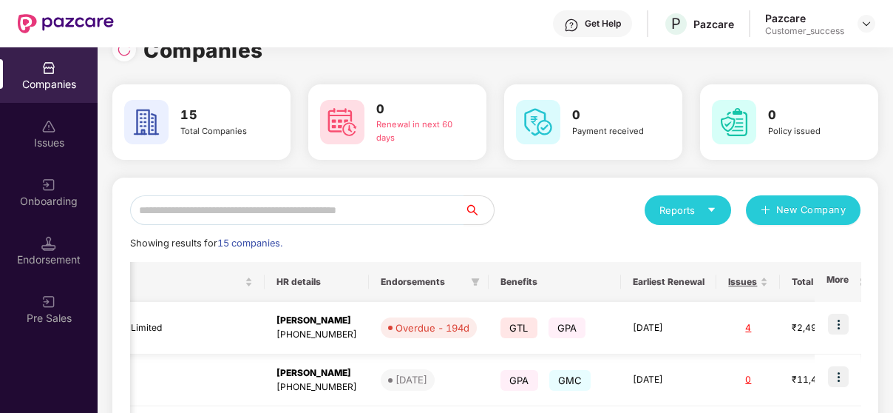
scroll to position [0, 575]
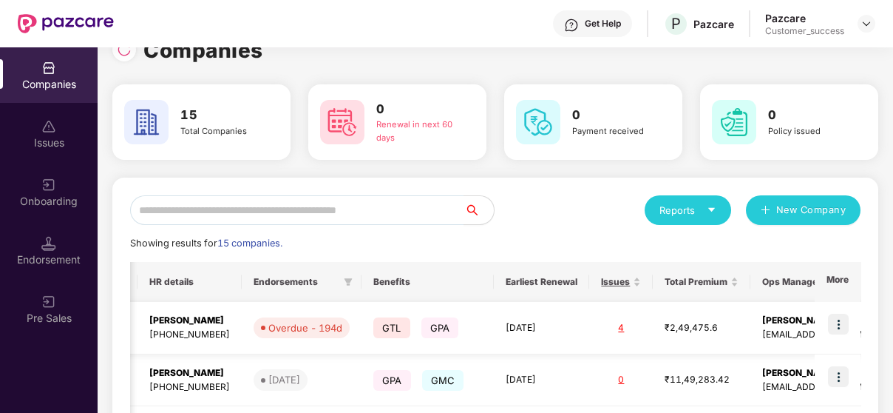
click at [831, 314] on img at bounding box center [838, 324] width 21 height 21
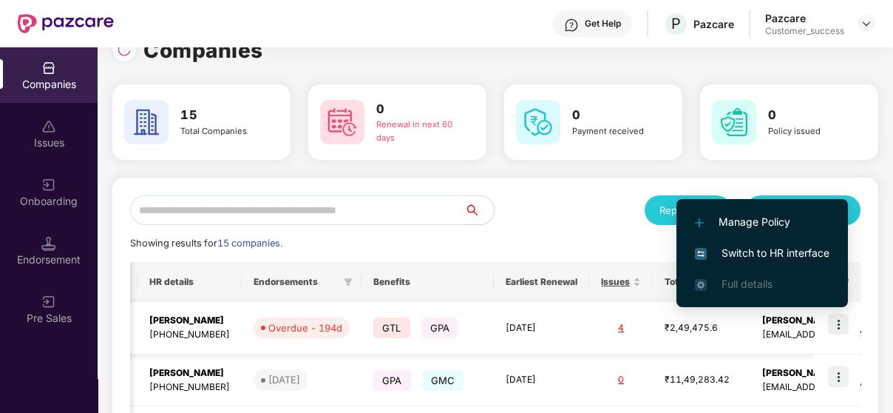
click at [373, 336] on div "GTL GPA" at bounding box center [421, 327] width 96 height 27
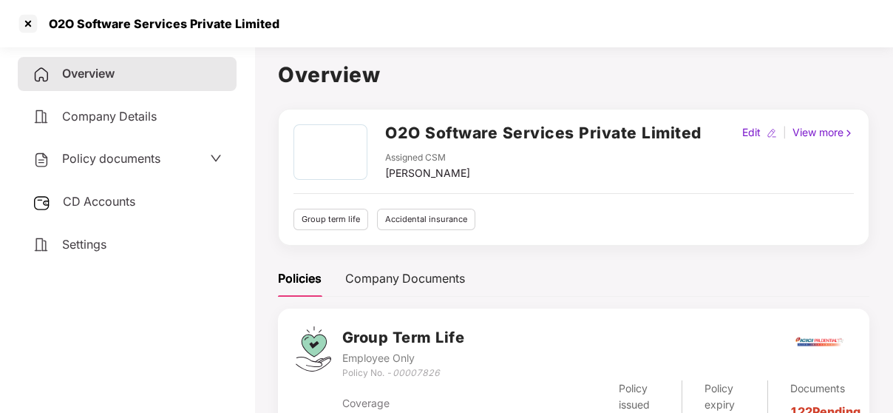
click at [138, 165] on span "Policy documents" at bounding box center [111, 158] width 98 height 15
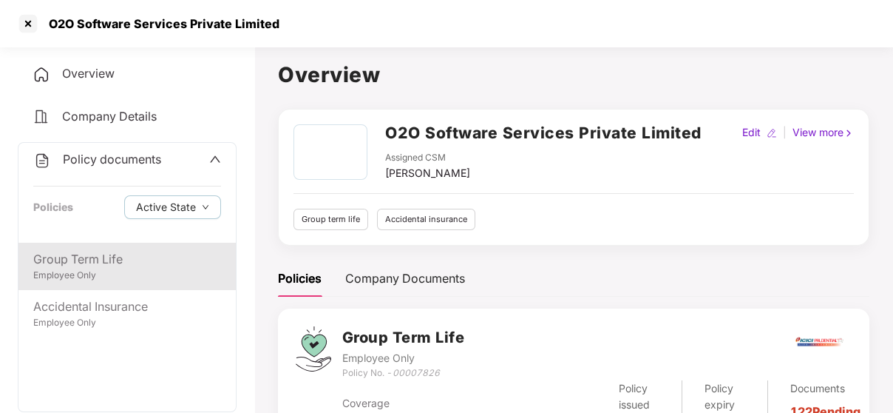
click at [96, 274] on div "Employee Only" at bounding box center [127, 275] width 188 height 14
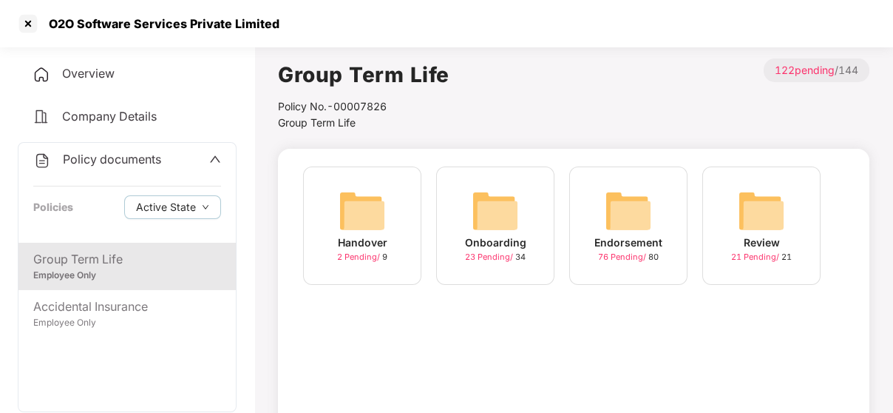
click at [589, 200] on div "Endorsement 76 Pending / 80" at bounding box center [628, 225] width 118 height 118
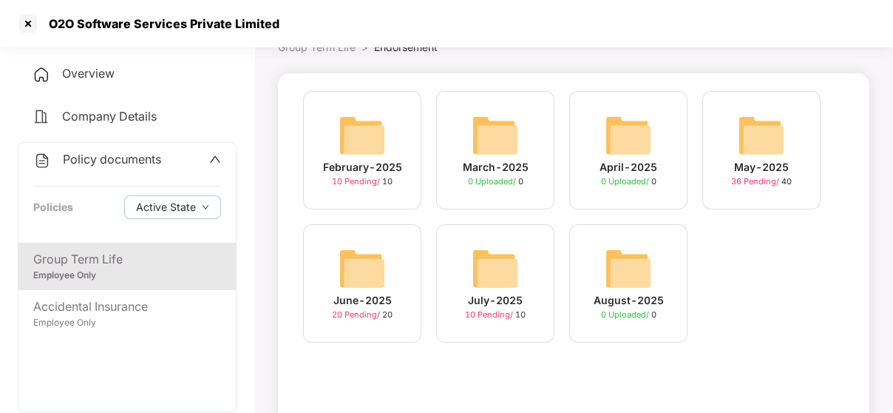
scroll to position [77, 0]
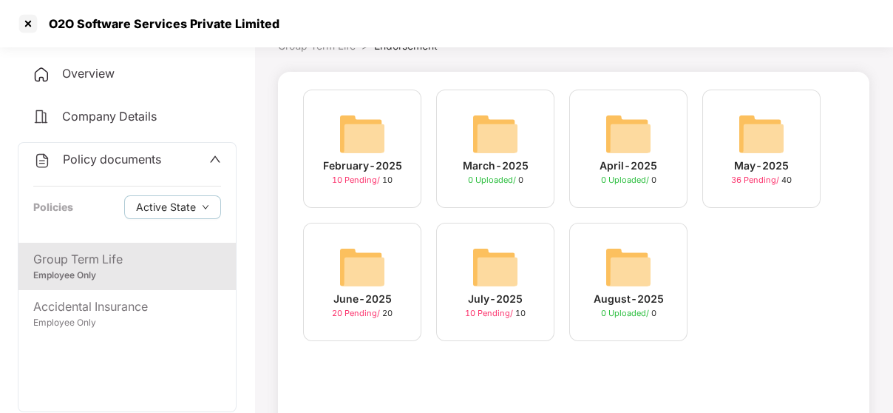
click at [495, 274] on img at bounding box center [495, 266] width 47 height 47
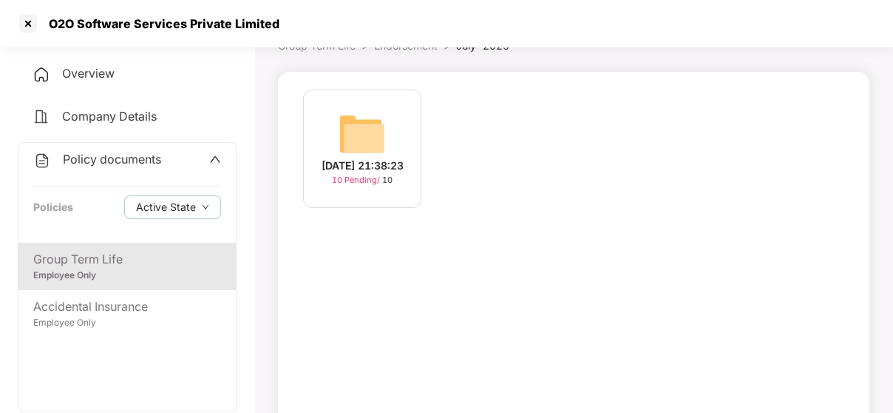
click at [368, 123] on img at bounding box center [362, 133] width 47 height 47
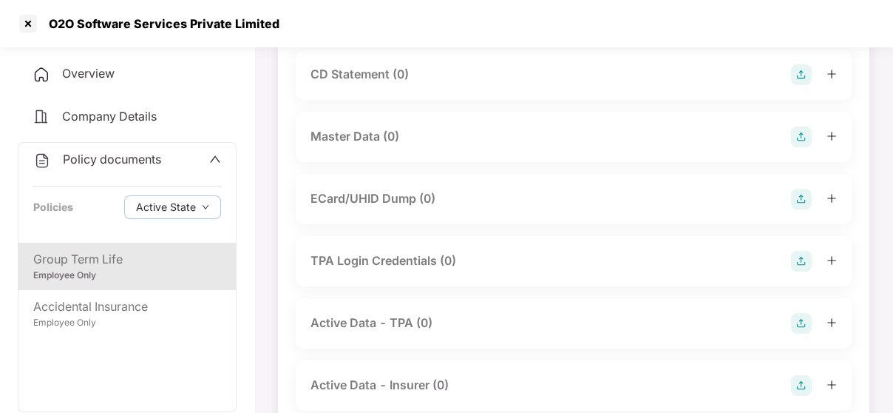
scroll to position [366, 0]
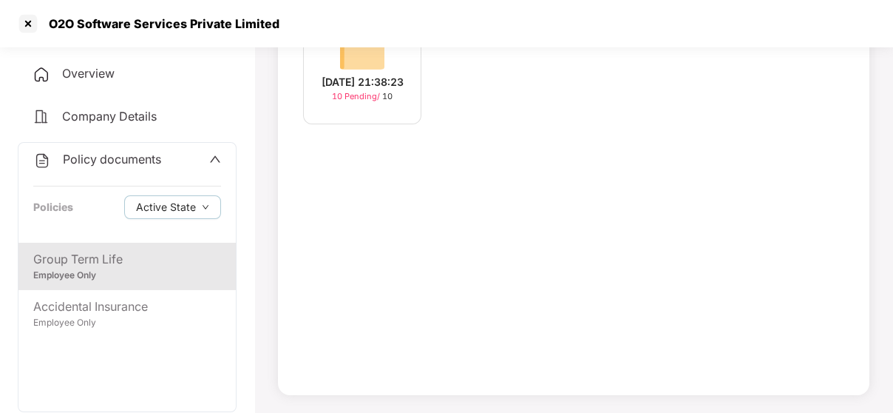
scroll to position [77, 0]
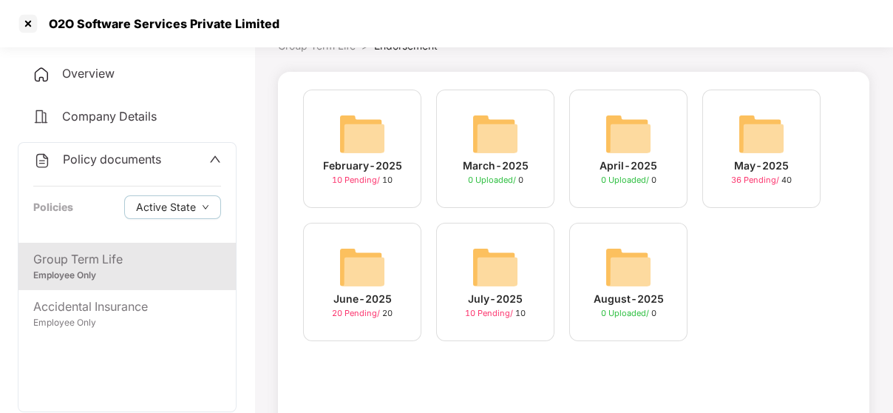
click at [345, 280] on img at bounding box center [362, 266] width 47 height 47
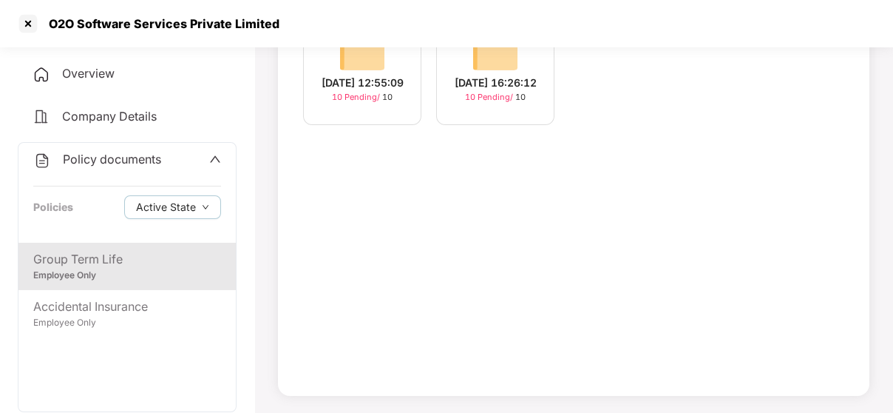
scroll to position [159, 0]
click at [498, 78] on div "[DATE] 16:26:12" at bounding box center [496, 83] width 82 height 16
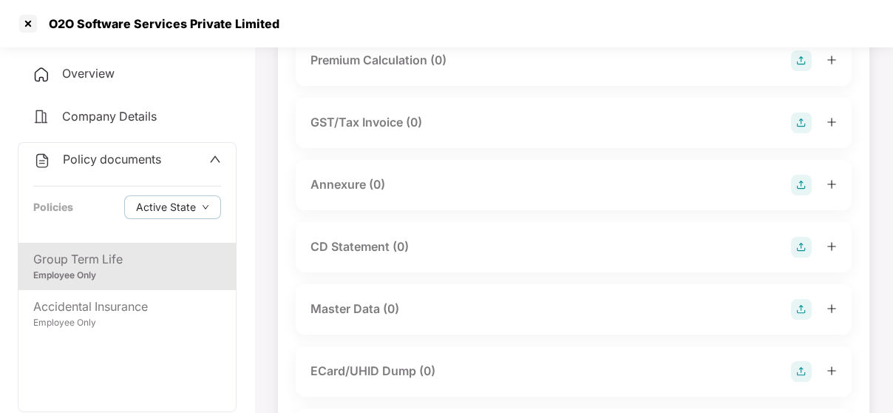
scroll to position [159, 0]
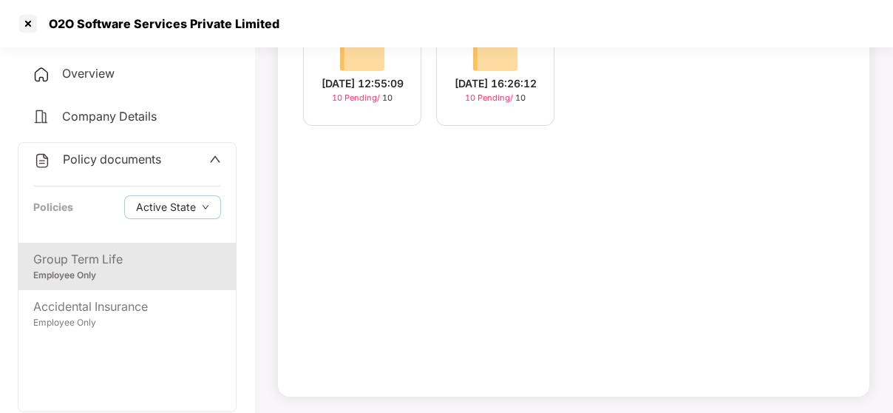
click at [354, 75] on div "[DATE] 12:55:09" at bounding box center [363, 83] width 82 height 16
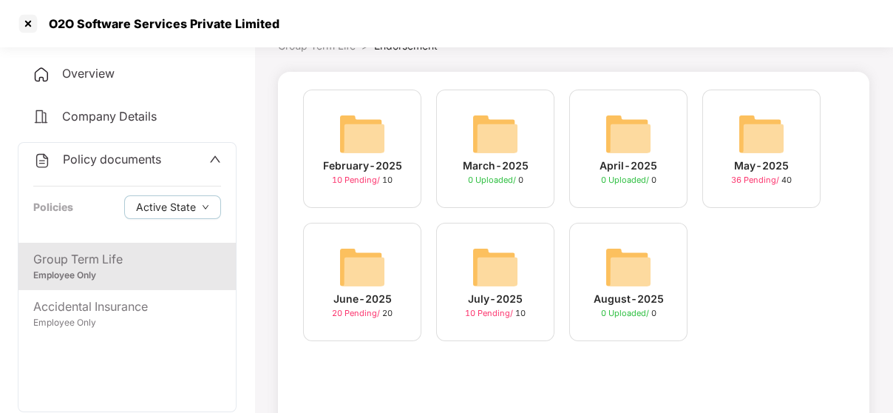
click at [754, 147] on img at bounding box center [761, 133] width 47 height 47
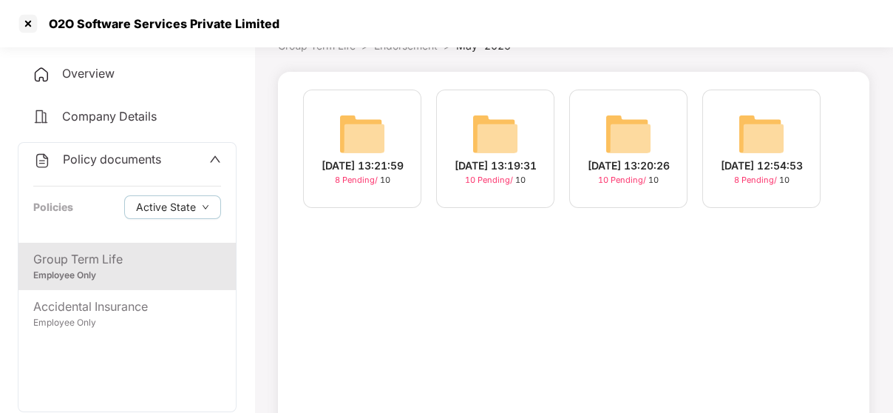
click at [771, 140] on img at bounding box center [761, 133] width 47 height 47
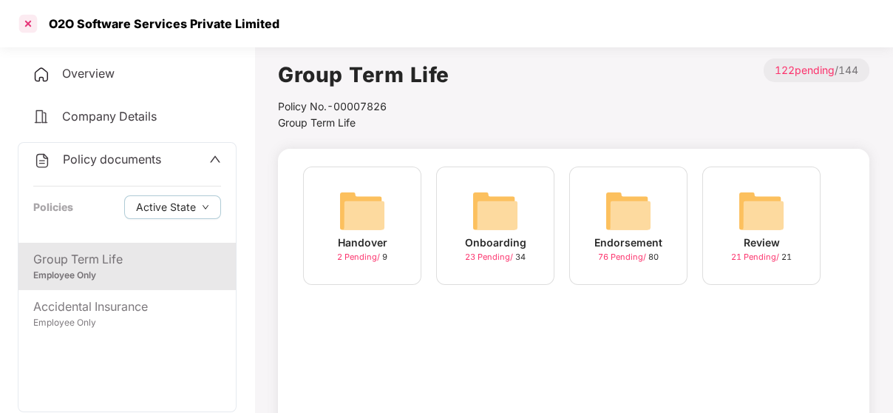
click at [32, 20] on div at bounding box center [28, 24] width 24 height 24
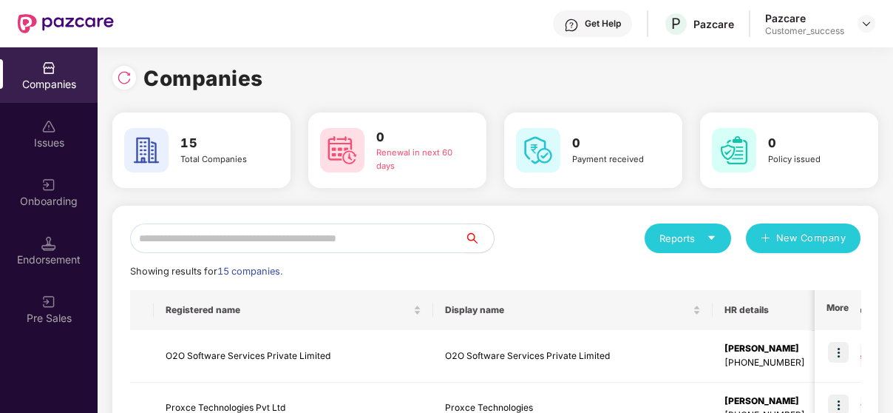
click at [345, 231] on input "text" at bounding box center [297, 238] width 334 height 30
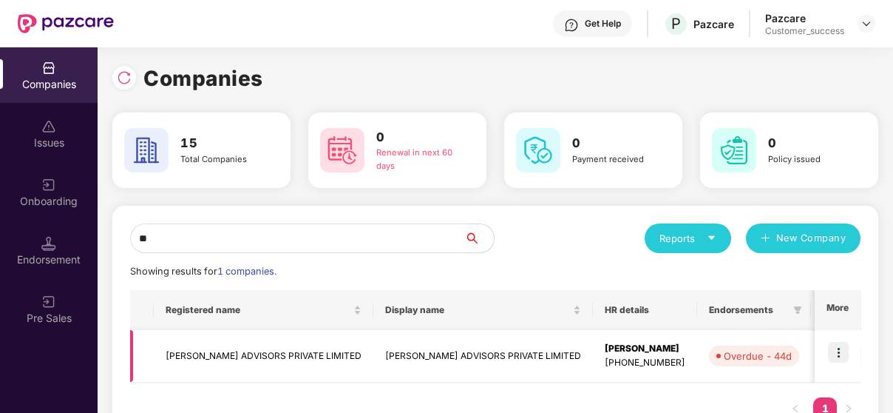
type input "**"
click at [830, 355] on img at bounding box center [838, 352] width 21 height 21
click at [328, 368] on td "[PERSON_NAME] ADVISORS PRIVATE LIMITED" at bounding box center [264, 356] width 220 height 53
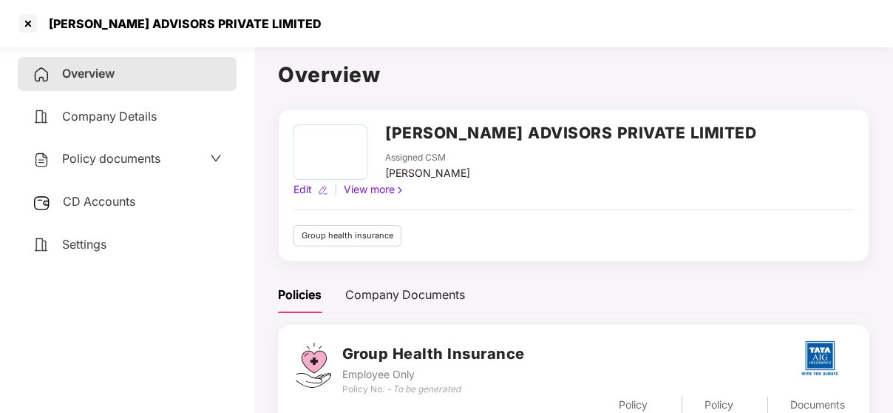
click at [91, 151] on div "Policy documents" at bounding box center [97, 158] width 128 height 19
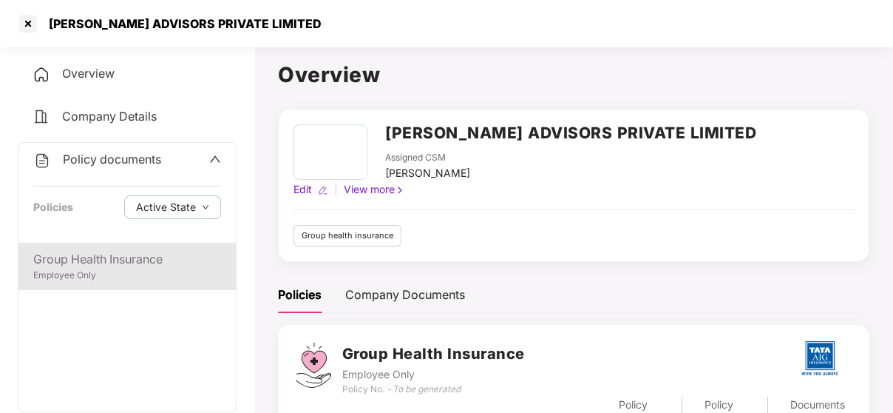
click at [80, 271] on div "Employee Only" at bounding box center [127, 275] width 188 height 14
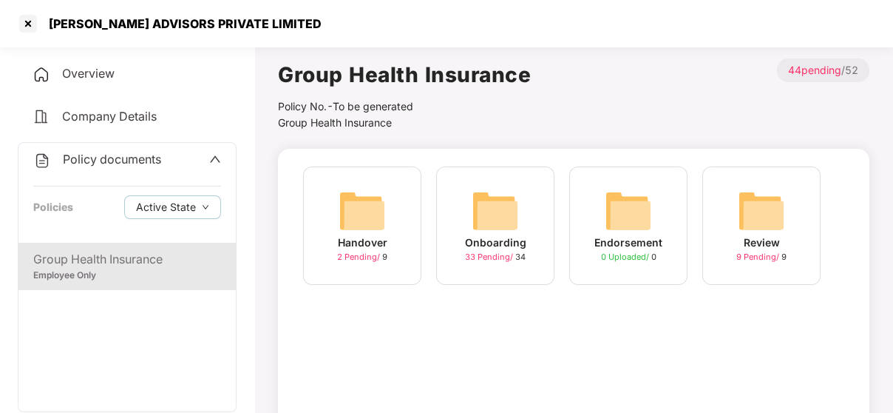
click at [461, 237] on div "Onboarding 33 Pending / 34" at bounding box center [495, 225] width 118 height 118
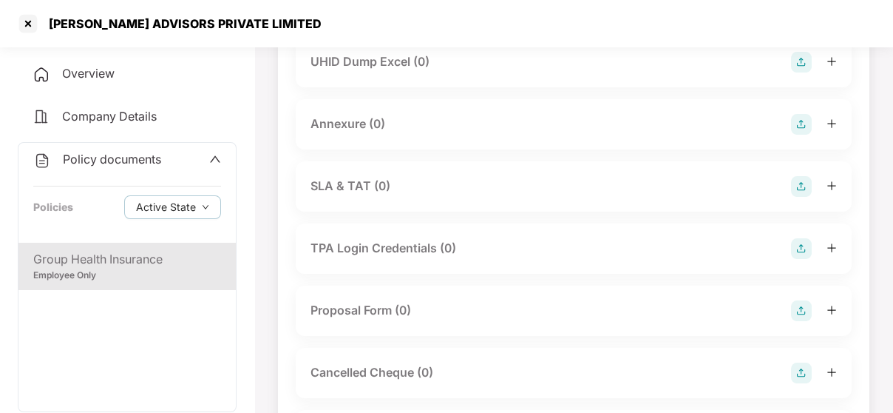
scroll to position [742, 0]
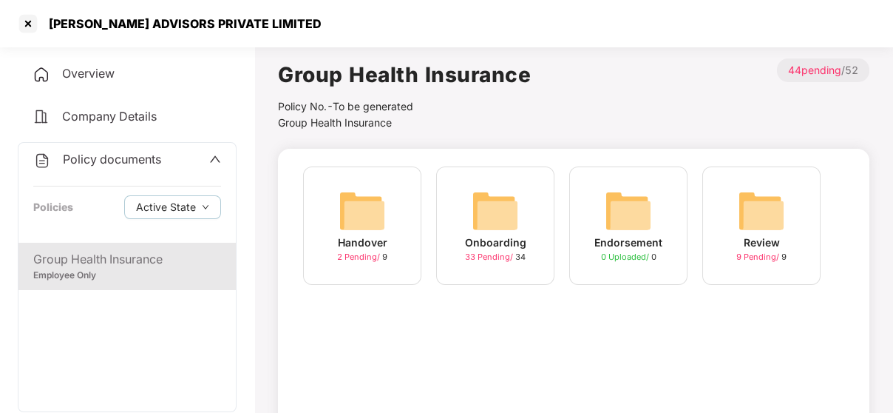
click at [335, 192] on div "Handover 2 Pending / 9" at bounding box center [362, 225] width 118 height 118
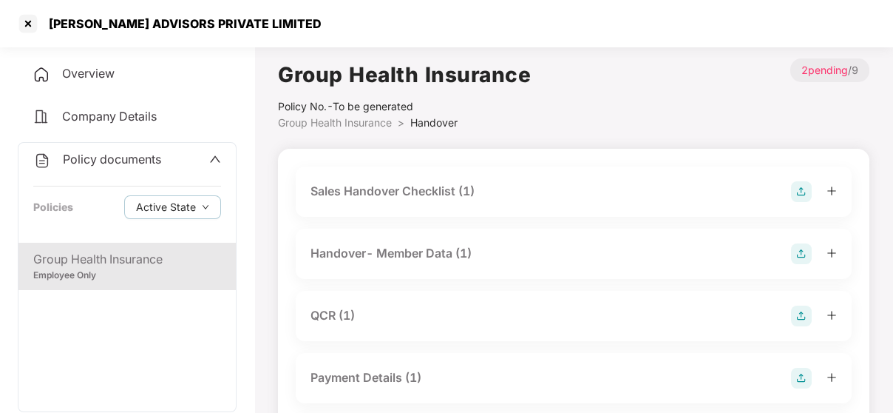
click at [380, 245] on div "Handover- Member Data (1)" at bounding box center [391, 253] width 161 height 18
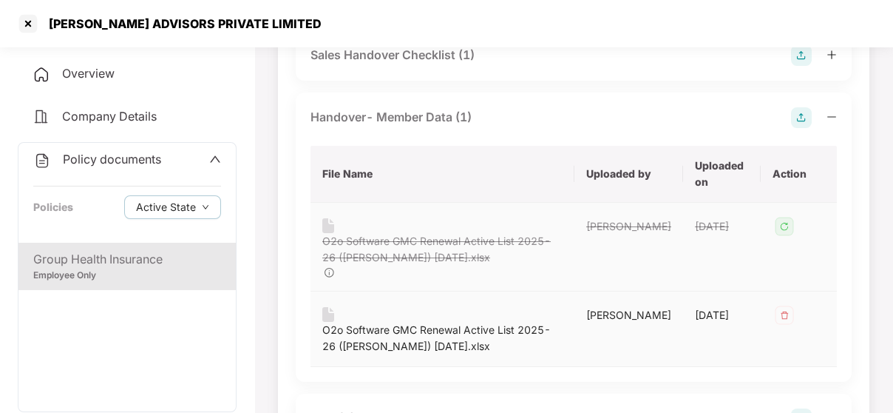
scroll to position [136, 0]
click at [380, 323] on div "O2o Software GMC Renewal Active List 2025-26 ([PERSON_NAME]) [DATE].xlsx" at bounding box center [442, 338] width 240 height 33
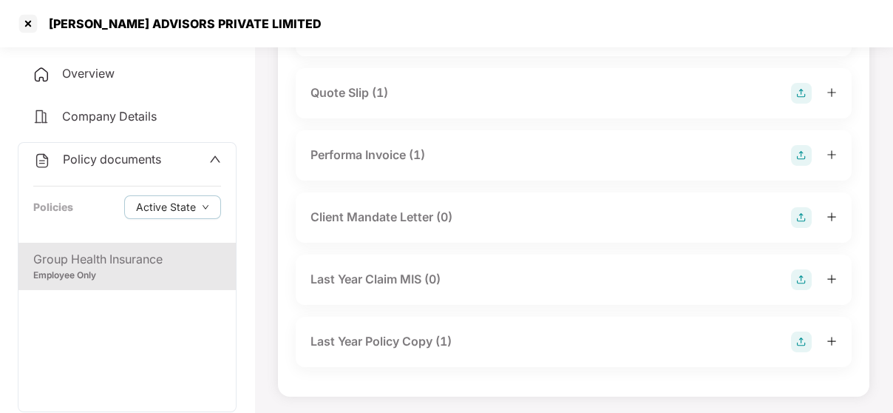
scroll to position [586, 0]
click at [108, 71] on span "Overview" at bounding box center [88, 73] width 53 height 15
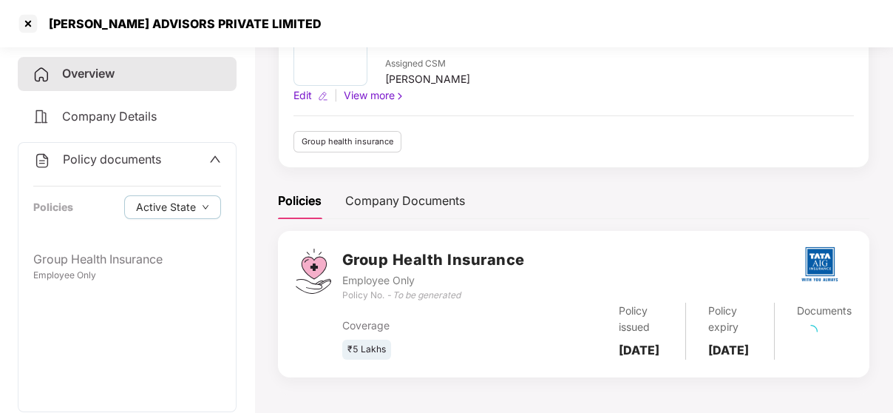
scroll to position [114, 0]
click at [403, 192] on div "Company Documents" at bounding box center [405, 201] width 120 height 18
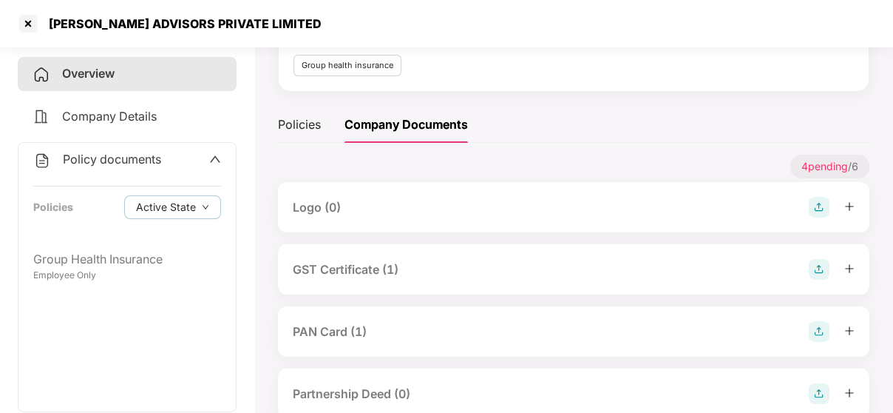
scroll to position [170, 0]
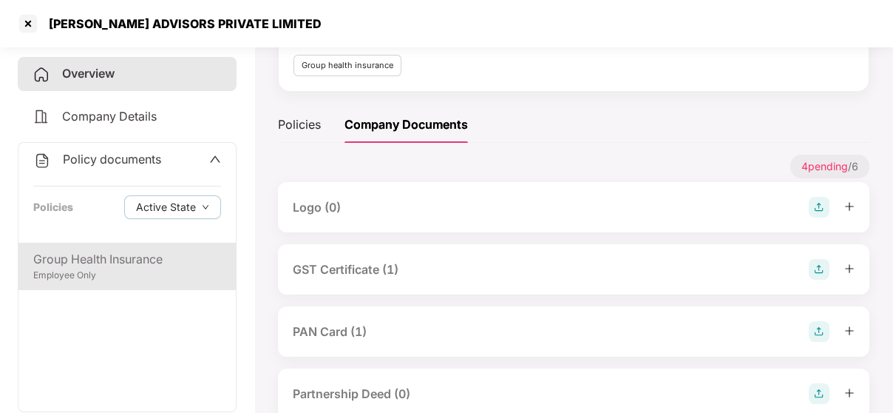
click at [112, 268] on div "Group Health Insurance" at bounding box center [127, 259] width 188 height 18
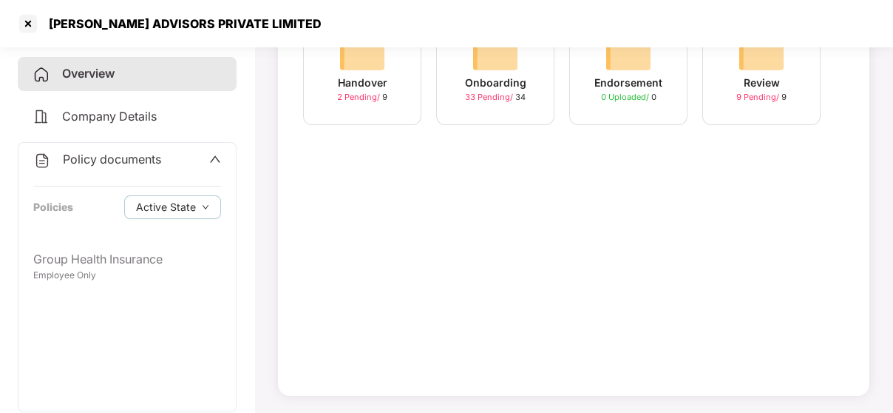
click at [370, 72] on img at bounding box center [362, 50] width 47 height 47
click at [489, 86] on div "Onboarding" at bounding box center [495, 83] width 61 height 16
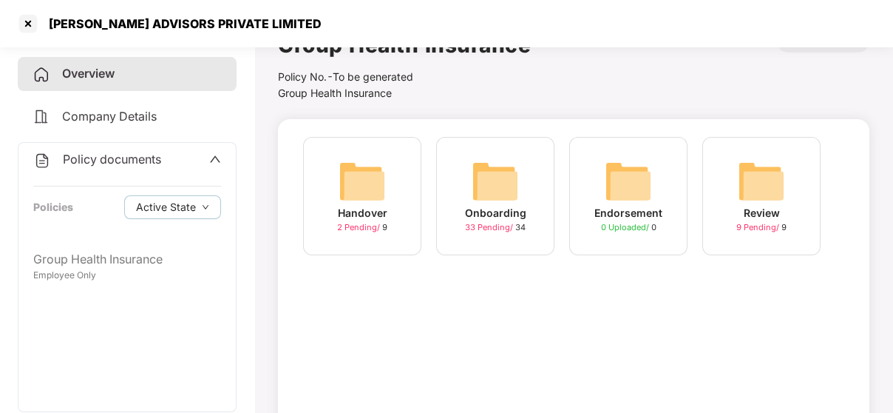
scroll to position [0, 0]
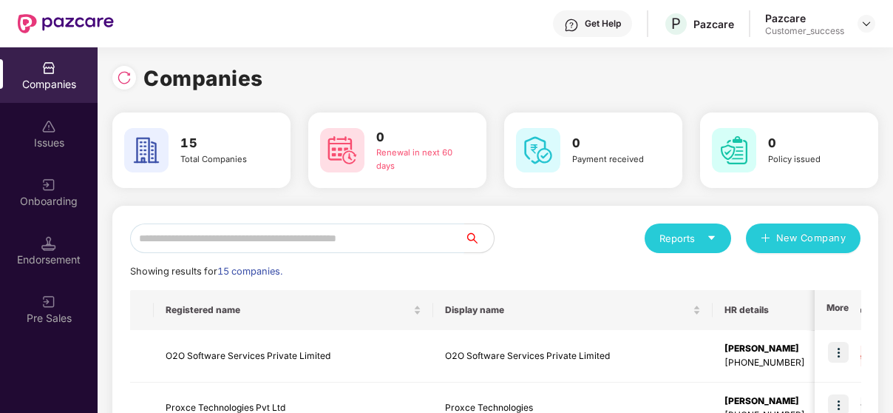
click at [295, 229] on input "text" at bounding box center [297, 238] width 334 height 30
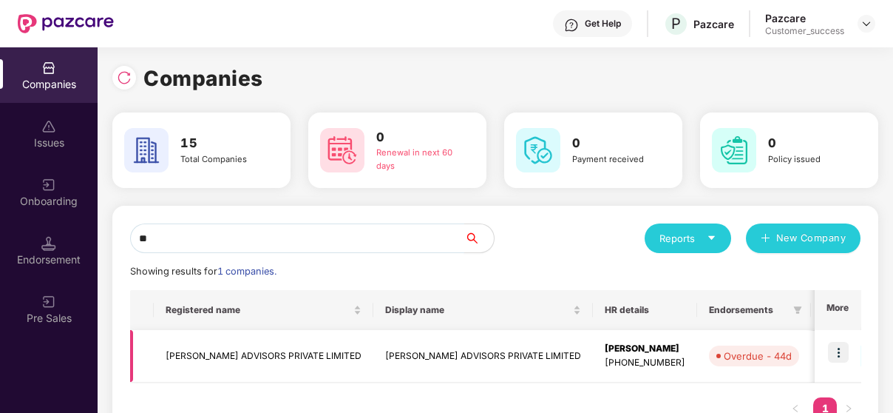
type input "**"
click at [842, 342] on img at bounding box center [838, 352] width 21 height 21
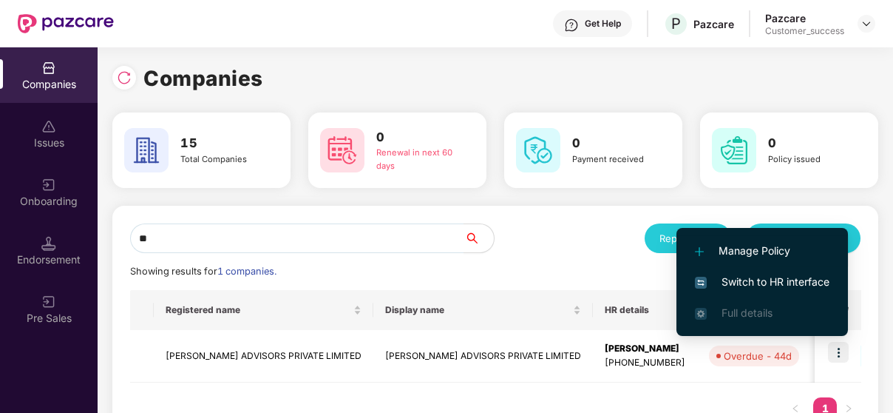
click at [809, 249] on span "Manage Policy" at bounding box center [762, 251] width 135 height 16
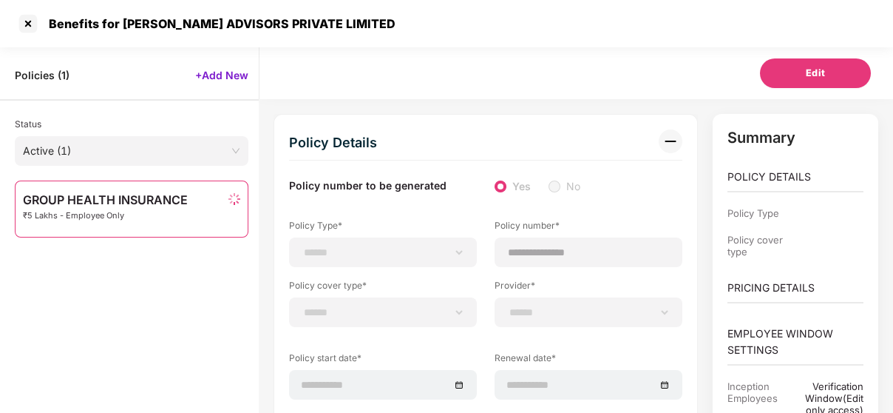
select select "**********"
select select "*"
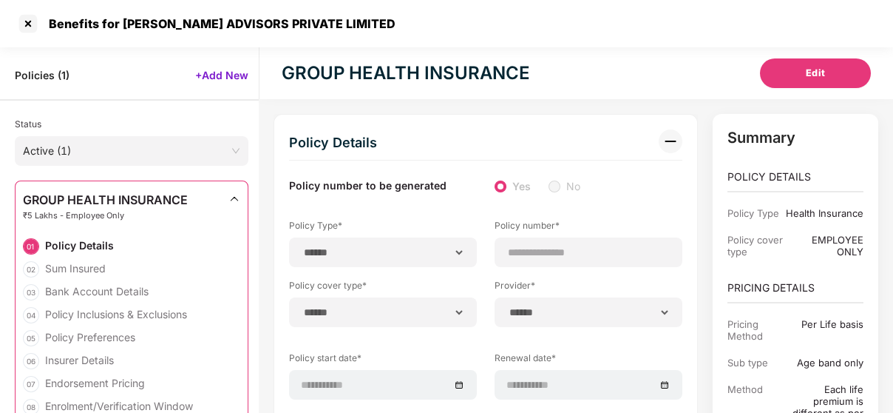
select select "**********"
type input "**********"
type input "**"
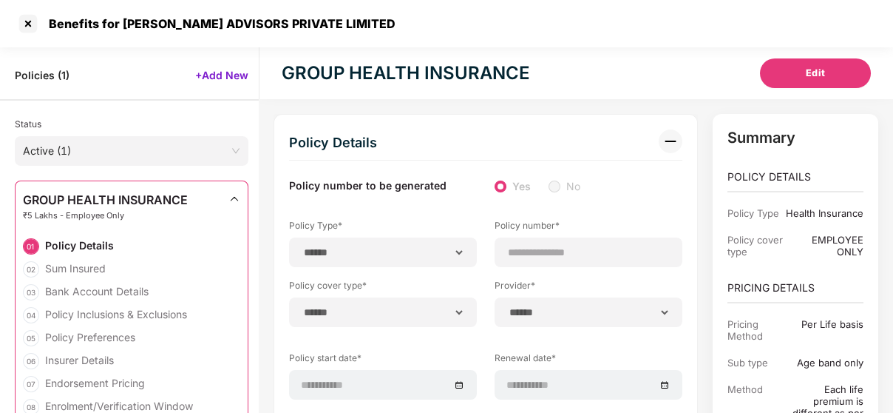
type input "**"
type input "*"
type input "**"
select select "*****"
type input "******"
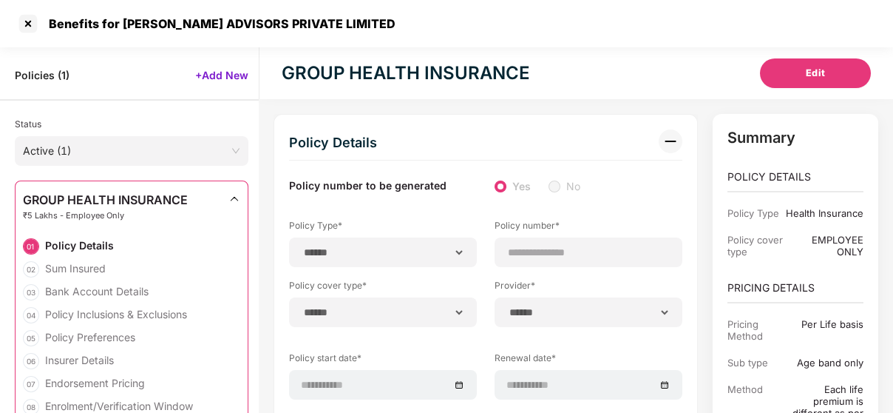
type input "**********"
select select "******"
type input "********"
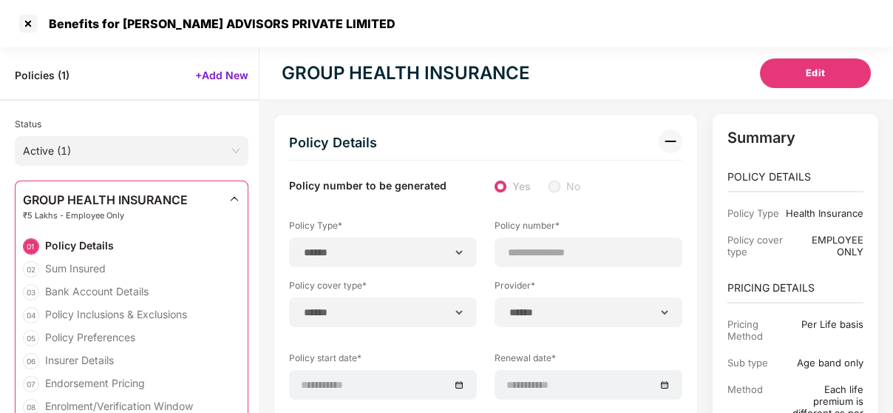
select select "********"
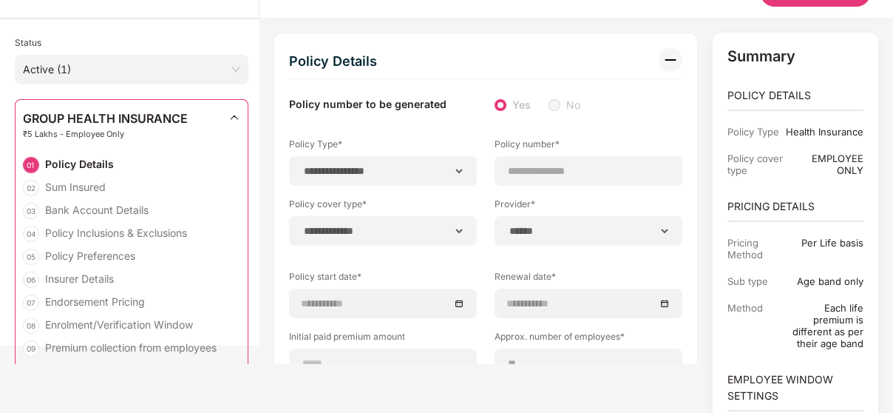
select select "********"
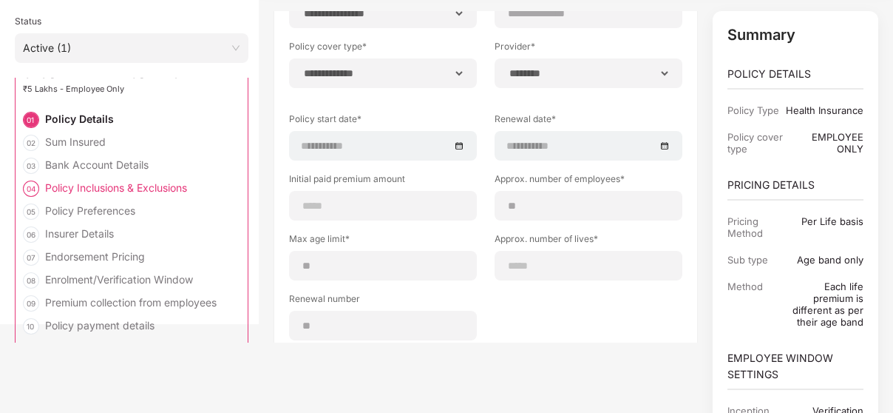
scroll to position [23, 0]
click at [138, 259] on div "Endorsement Pricing" at bounding box center [95, 257] width 100 height 14
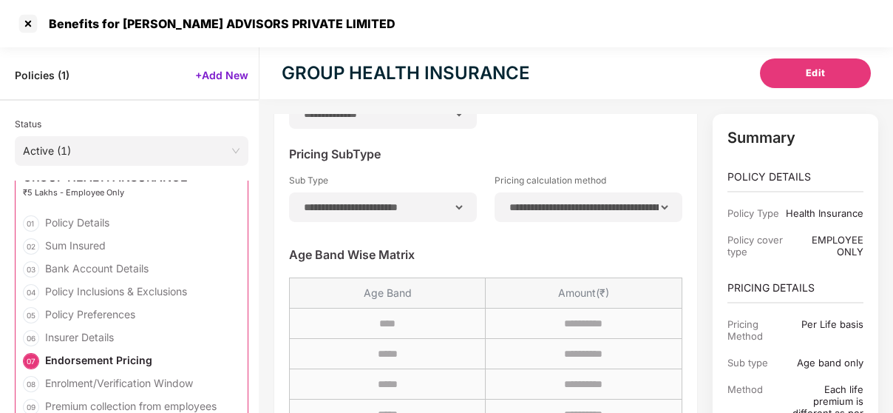
scroll to position [4797, 0]
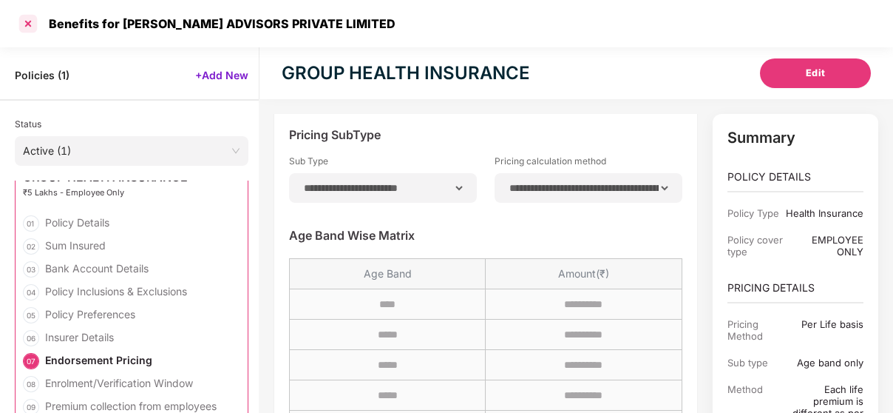
click at [18, 21] on div at bounding box center [28, 24] width 24 height 24
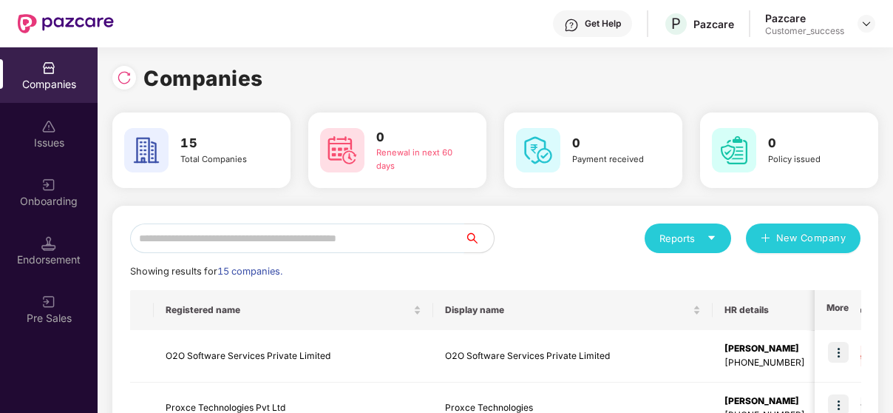
click at [283, 240] on input "text" at bounding box center [297, 238] width 334 height 30
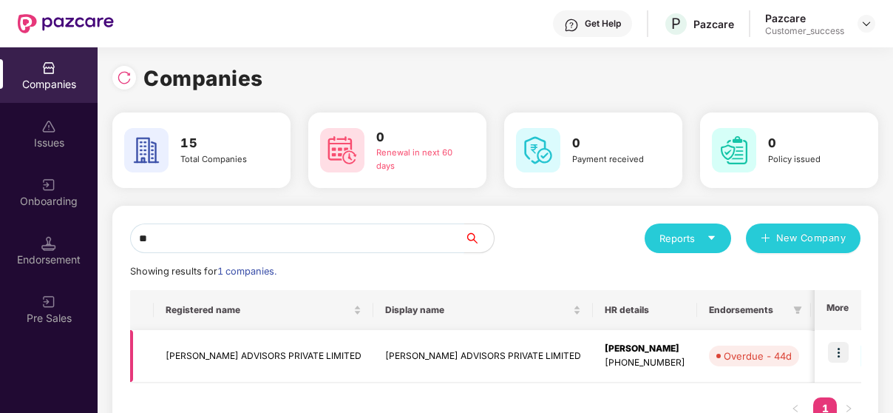
type input "**"
click at [234, 347] on td "[PERSON_NAME] ADVISORS PRIVATE LIMITED" at bounding box center [264, 356] width 220 height 53
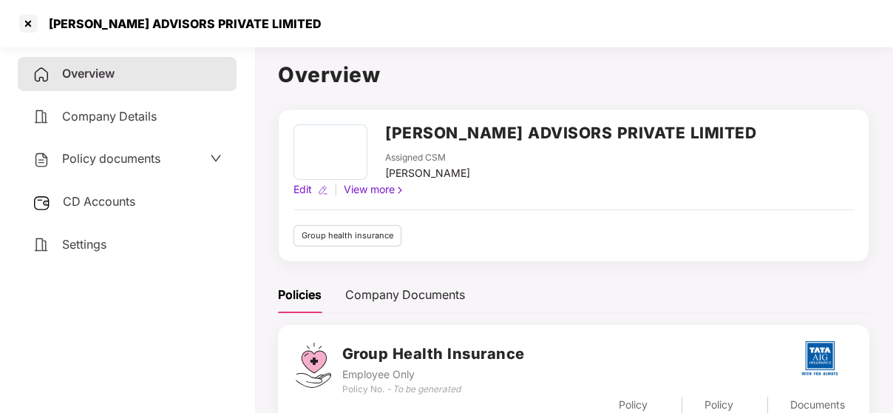
click at [118, 167] on div "Policy documents" at bounding box center [97, 158] width 128 height 19
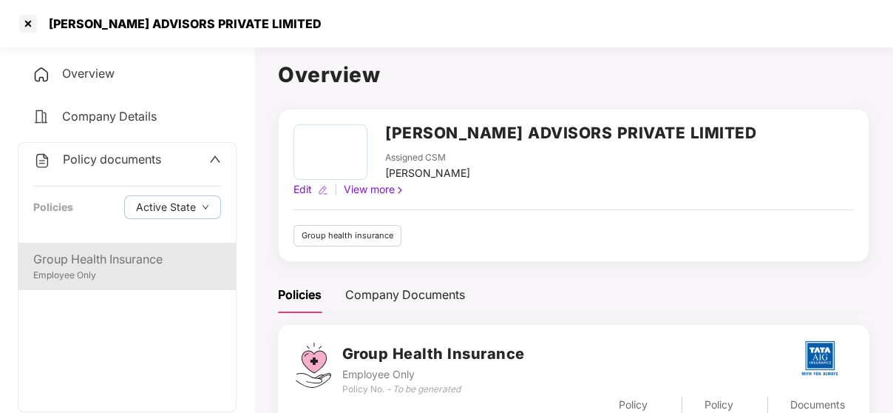
click at [86, 257] on div "Group Health Insurance" at bounding box center [127, 259] width 188 height 18
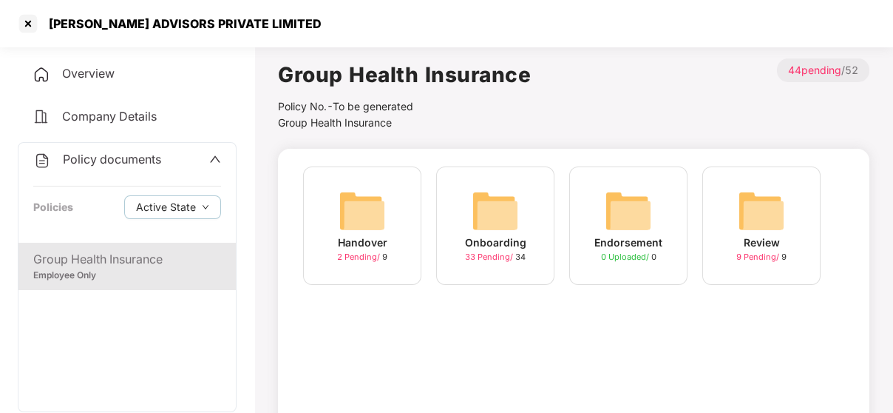
click at [506, 220] on img at bounding box center [495, 210] width 47 height 47
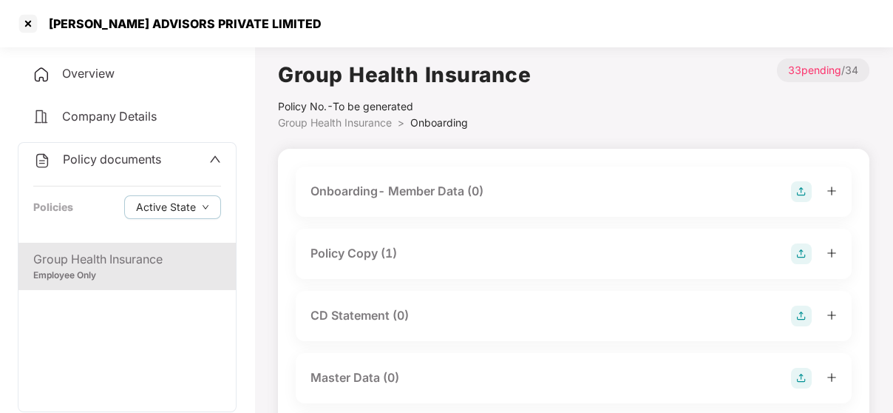
click at [426, 268] on div "Policy Copy (1)" at bounding box center [574, 253] width 556 height 50
click at [387, 251] on div "Policy Copy (1)" at bounding box center [354, 253] width 87 height 18
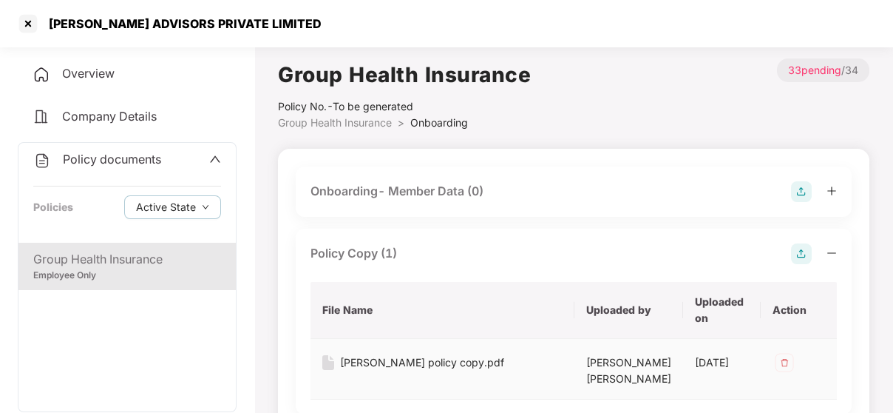
click at [387, 358] on div "[PERSON_NAME] policy copy.pdf" at bounding box center [422, 362] width 164 height 16
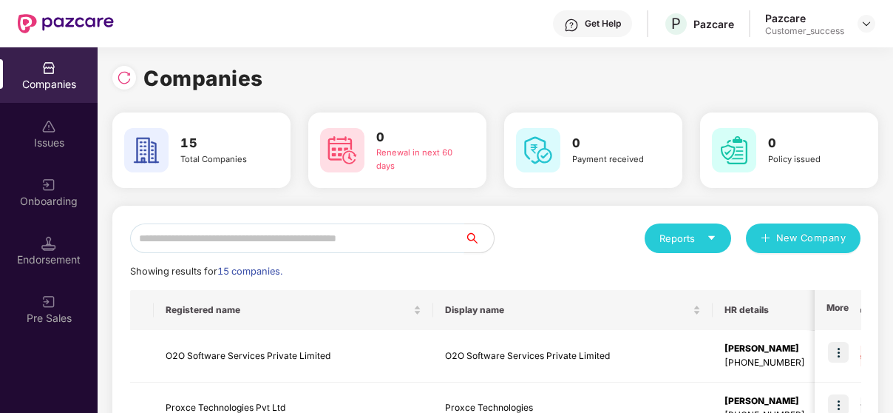
click at [217, 240] on input "text" at bounding box center [297, 238] width 334 height 30
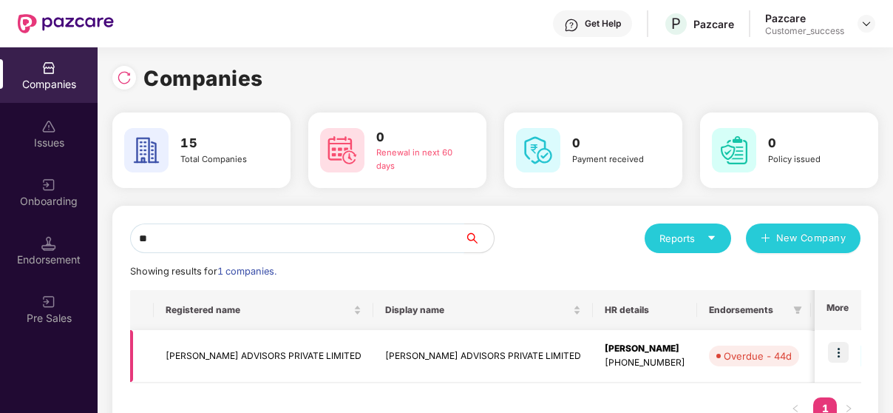
scroll to position [0, 352]
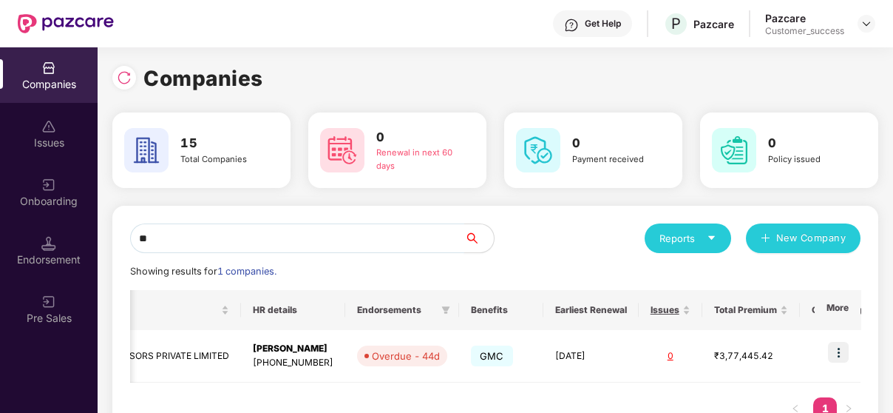
type input "*"
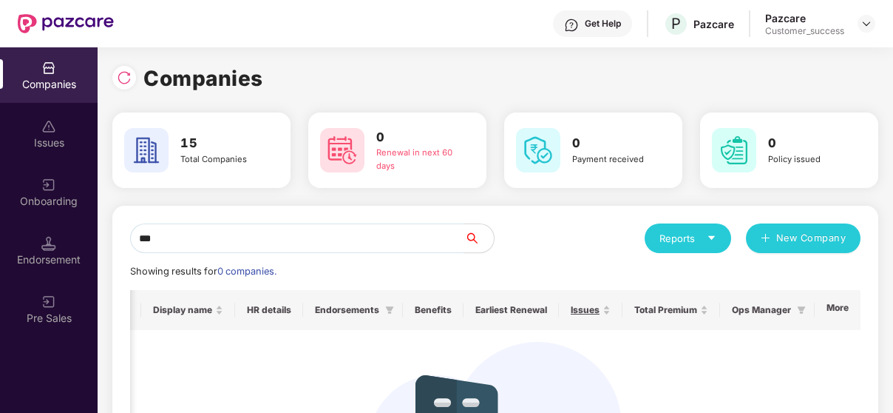
scroll to position [0, 121]
type input "*"
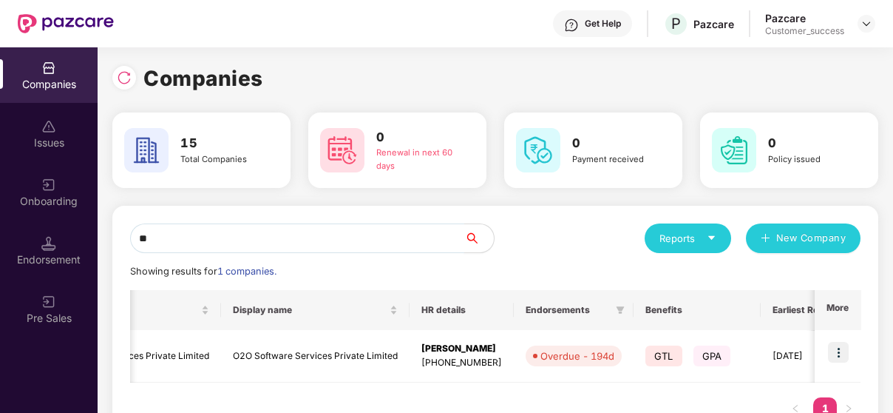
scroll to position [0, 441]
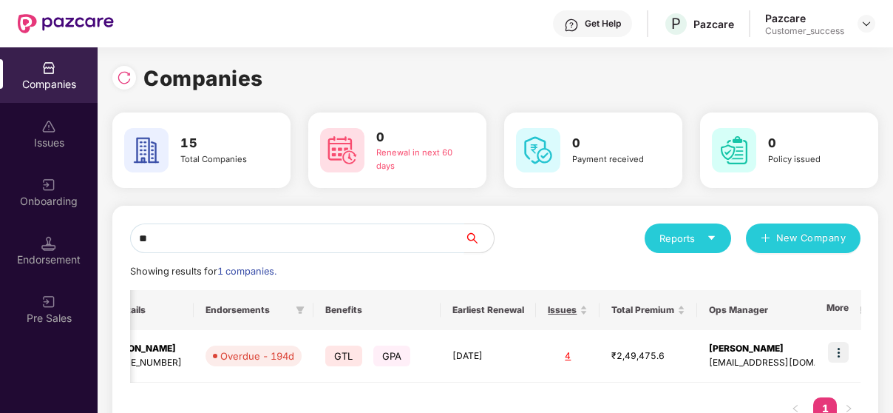
type input "**"
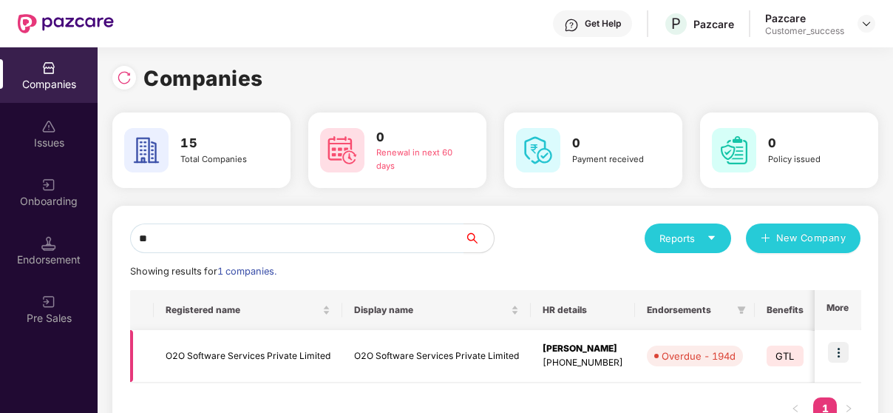
click at [188, 356] on td "O2O Software Services Private Limited" at bounding box center [248, 356] width 189 height 53
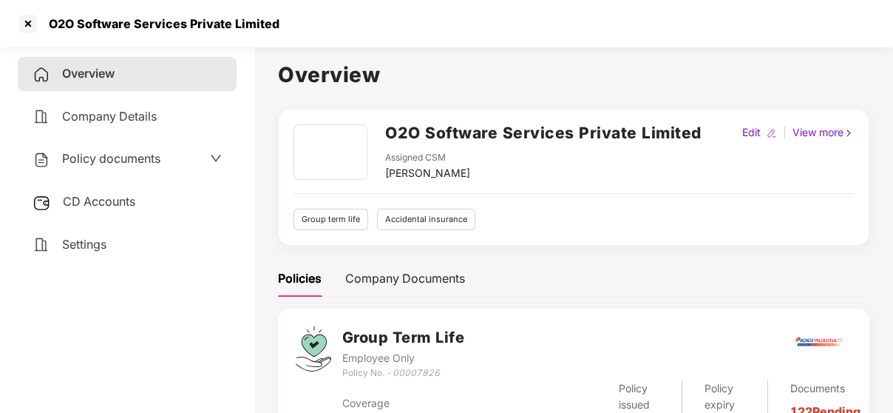
click at [112, 163] on span "Policy documents" at bounding box center [111, 158] width 98 height 15
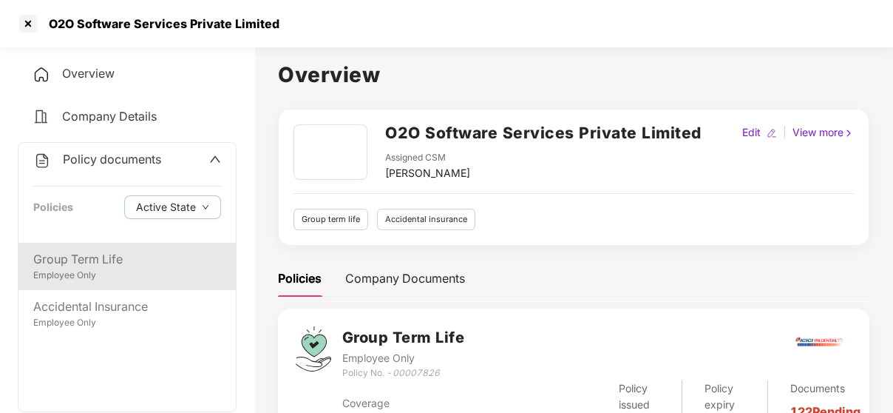
click at [89, 281] on div "Employee Only" at bounding box center [127, 275] width 188 height 14
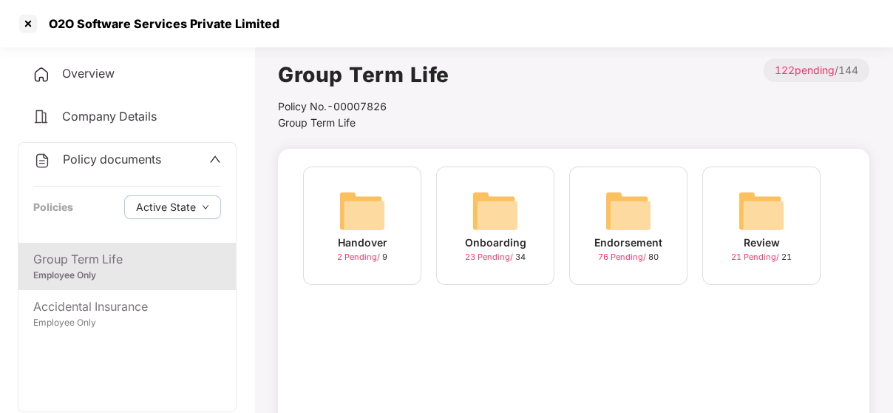
click at [475, 221] on img at bounding box center [495, 210] width 47 height 47
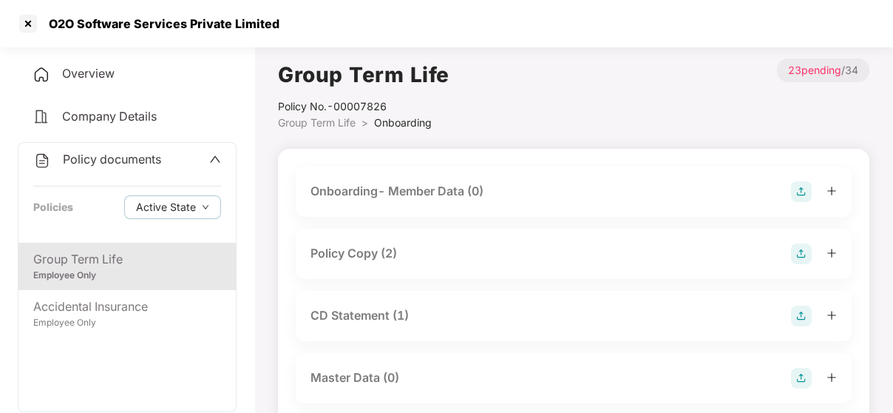
click at [445, 253] on div "Policy Copy (2)" at bounding box center [574, 253] width 527 height 21
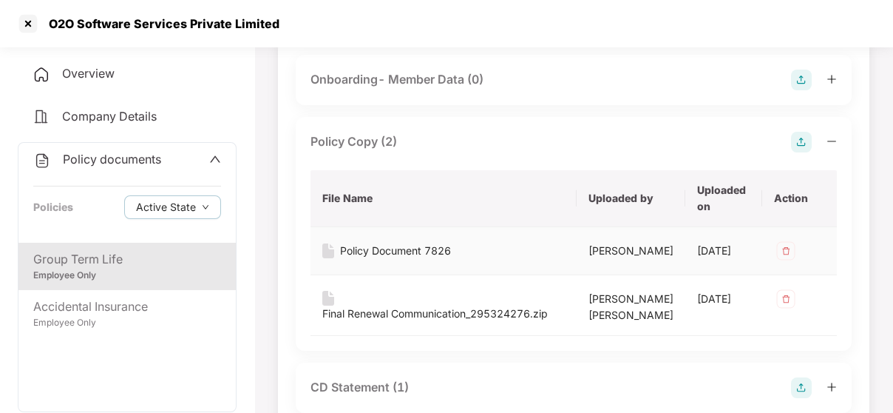
scroll to position [113, 0]
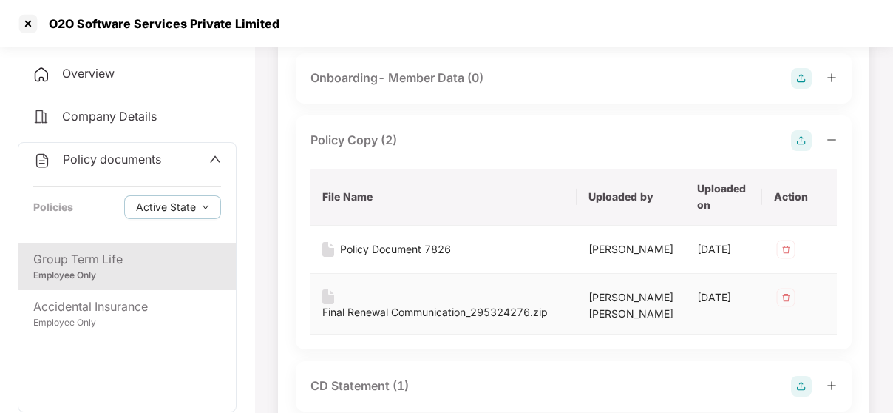
click at [436, 305] on div "Final Renewal Communication_295324276.zip" at bounding box center [435, 312] width 226 height 16
